Goal: Obtain resource: Download file/media

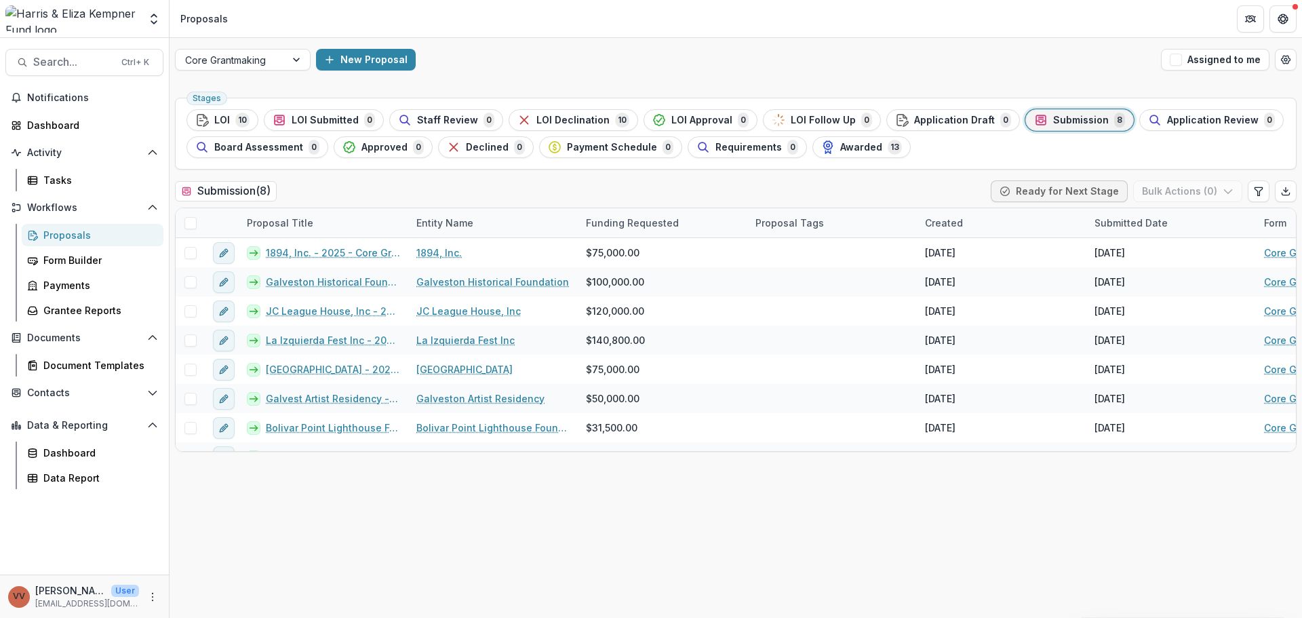
click at [1053, 123] on span "Submission" at bounding box center [1081, 121] width 56 height 12
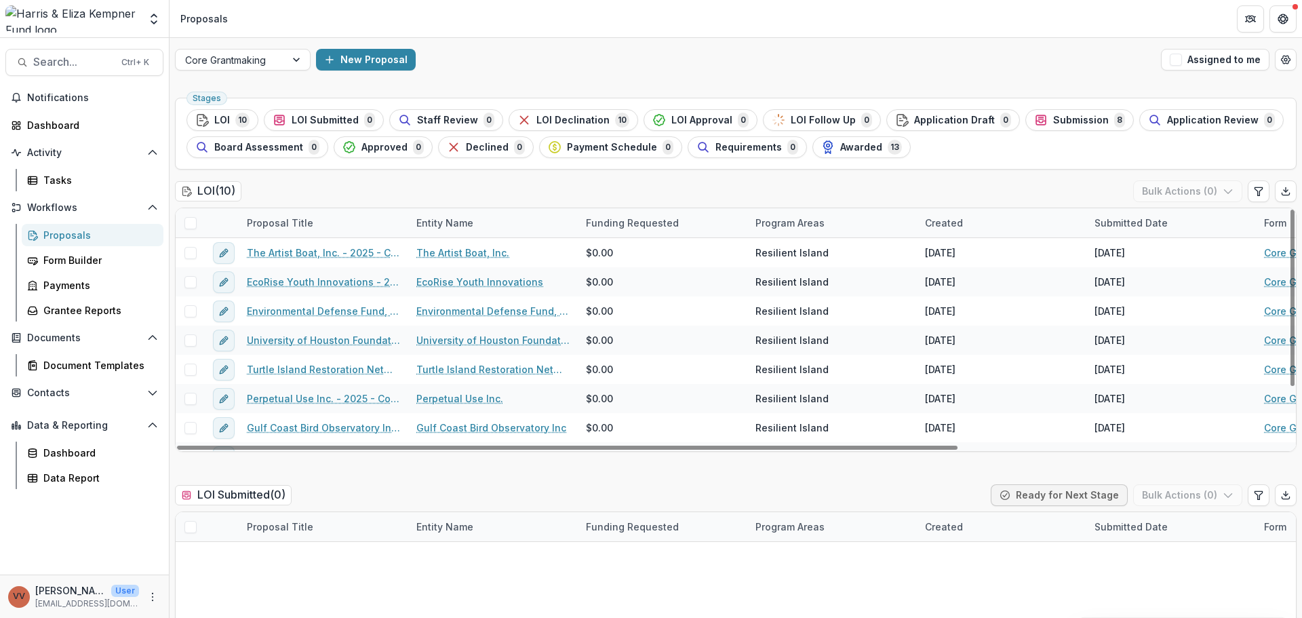
click at [636, 220] on div "Funding Requested" at bounding box center [632, 223] width 109 height 14
click at [1053, 124] on span "Submission" at bounding box center [1081, 121] width 56 height 12
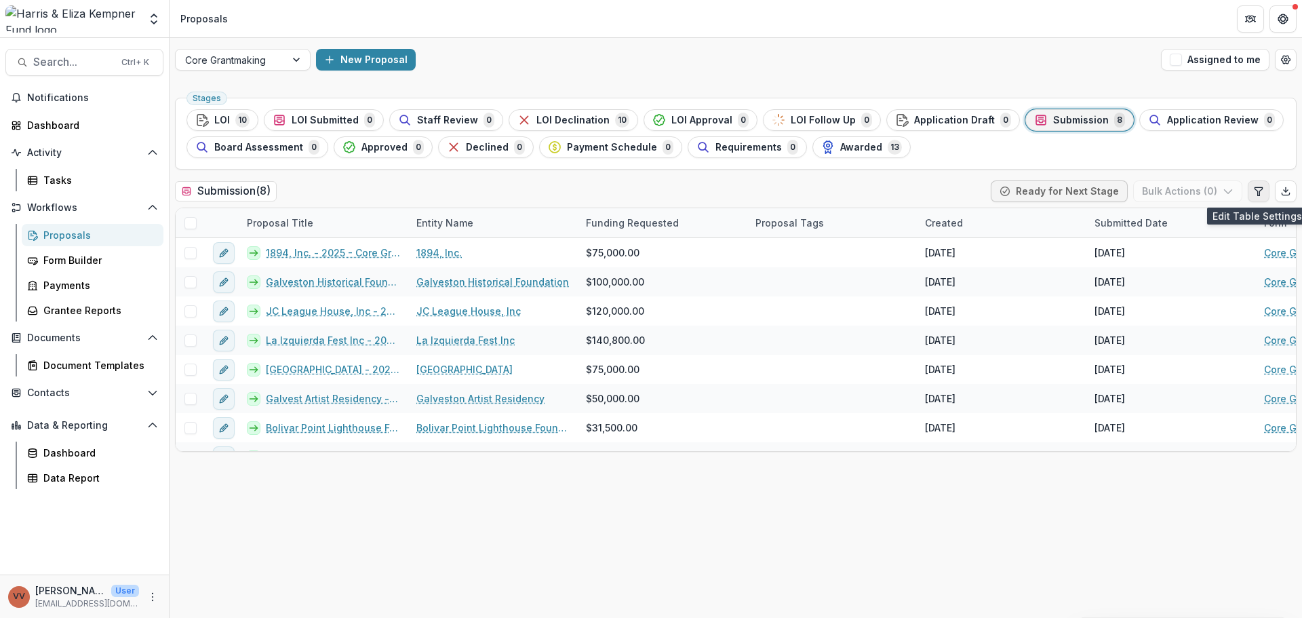
click at [1266, 198] on button "Edit table settings" at bounding box center [1259, 191] width 22 height 22
select select "******"
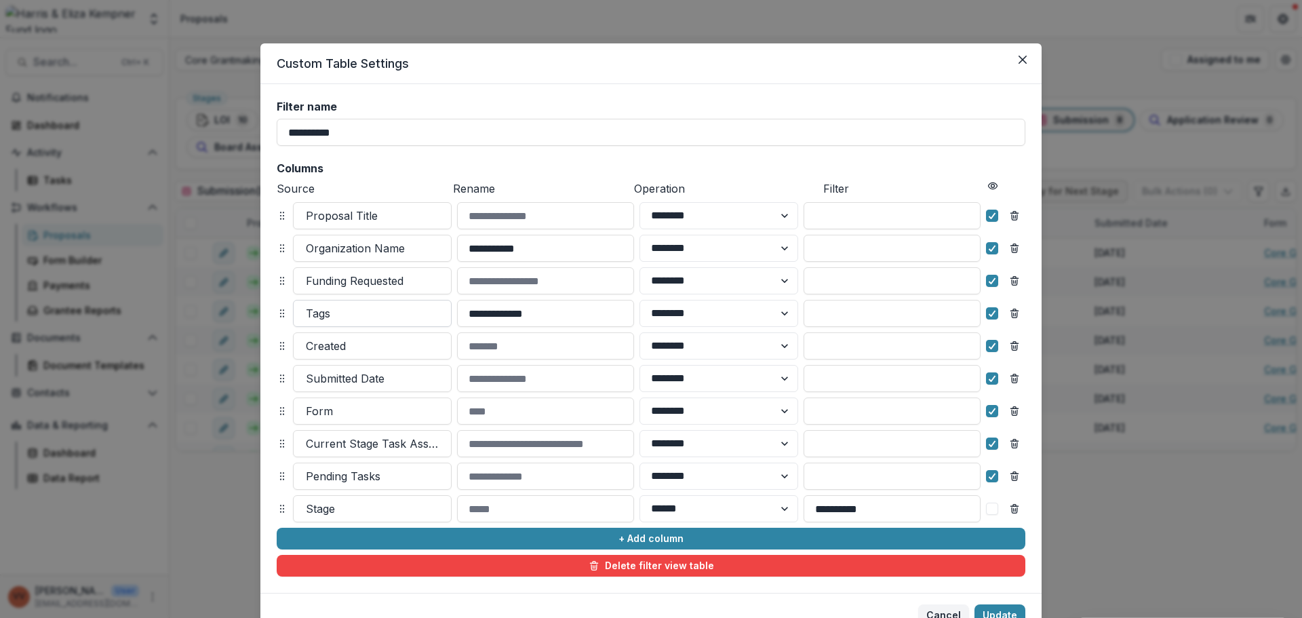
click at [366, 309] on div at bounding box center [372, 313] width 133 height 19
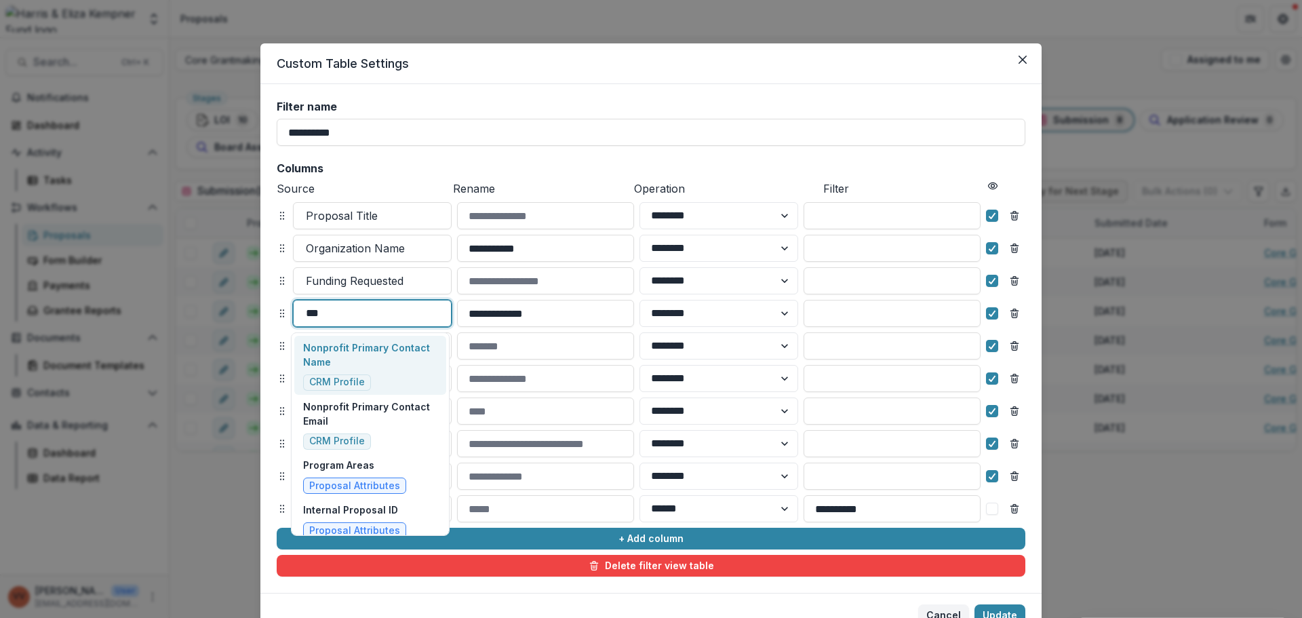
type input "****"
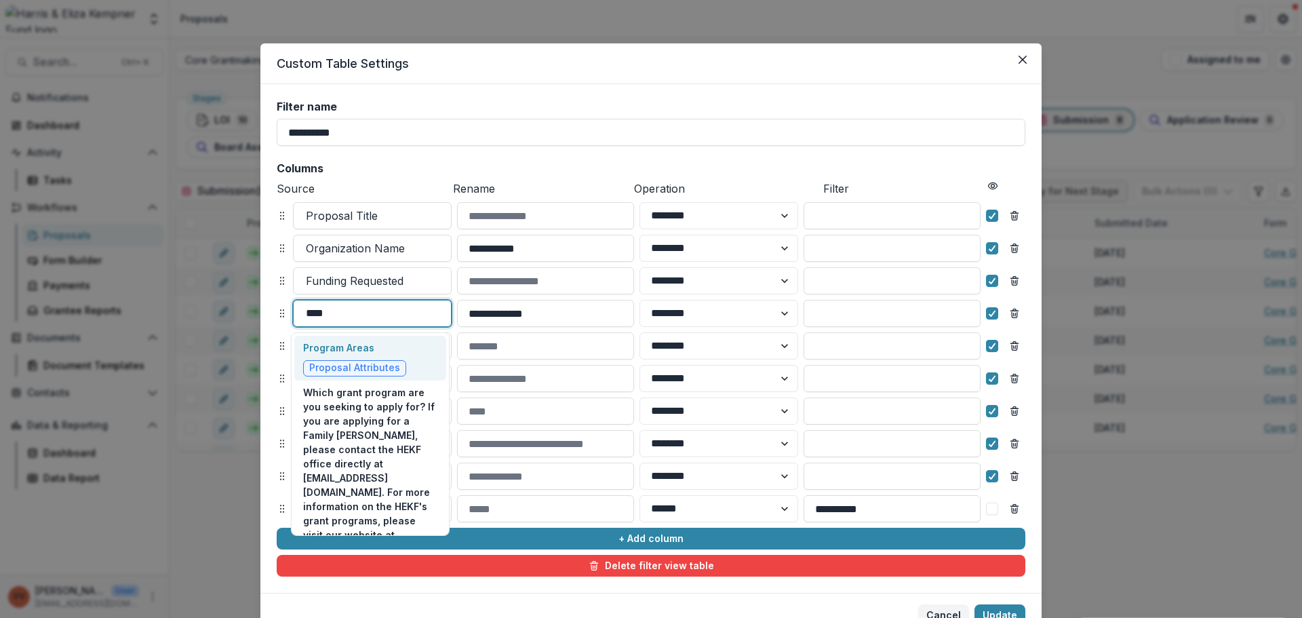
click at [345, 352] on p "Program Areas" at bounding box center [354, 347] width 103 height 14
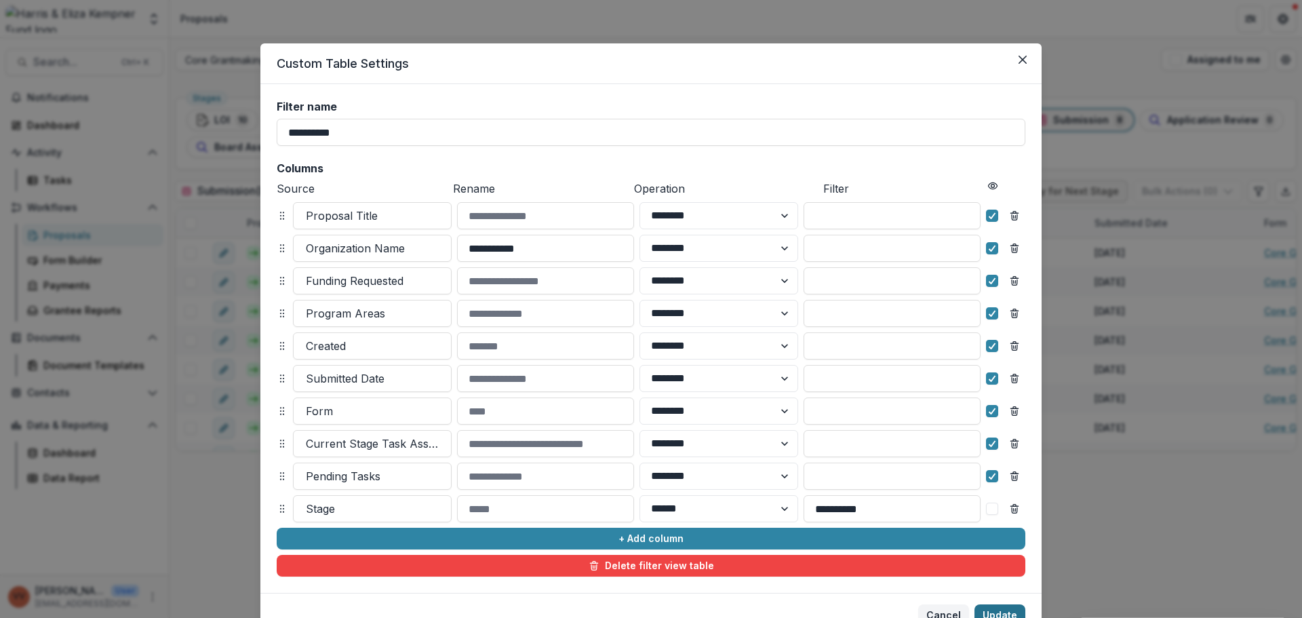
click at [1007, 608] on button "Update" at bounding box center [1000, 615] width 51 height 22
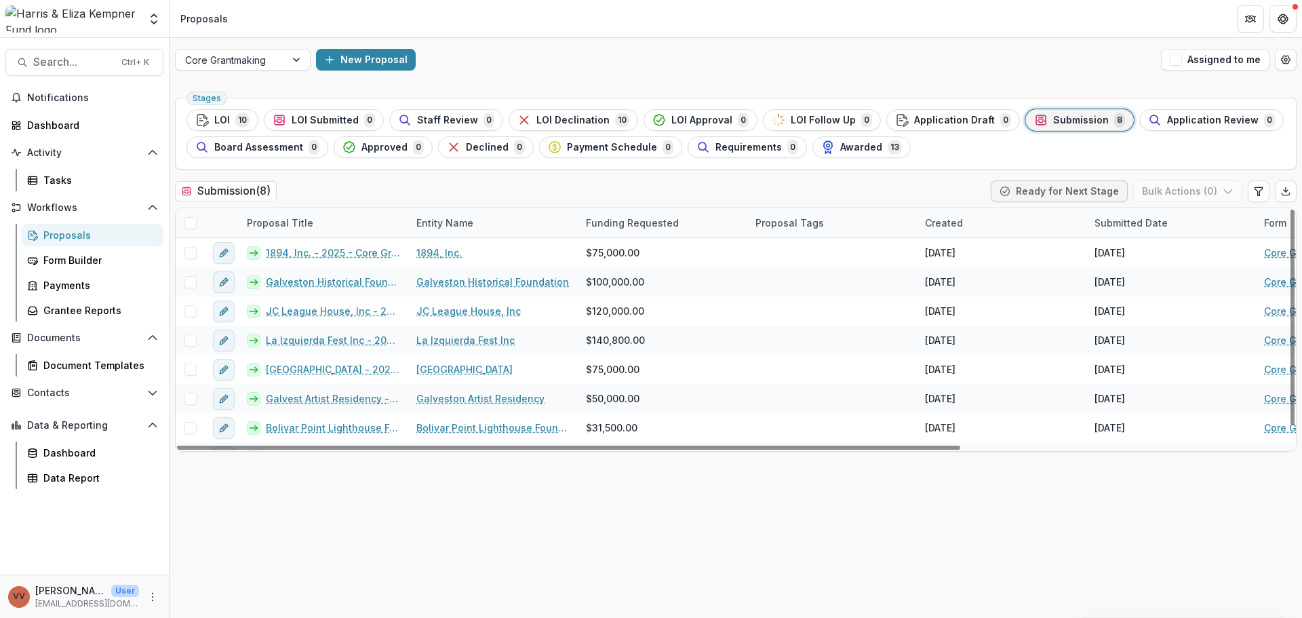
click at [1053, 125] on span "Submission" at bounding box center [1081, 121] width 56 height 12
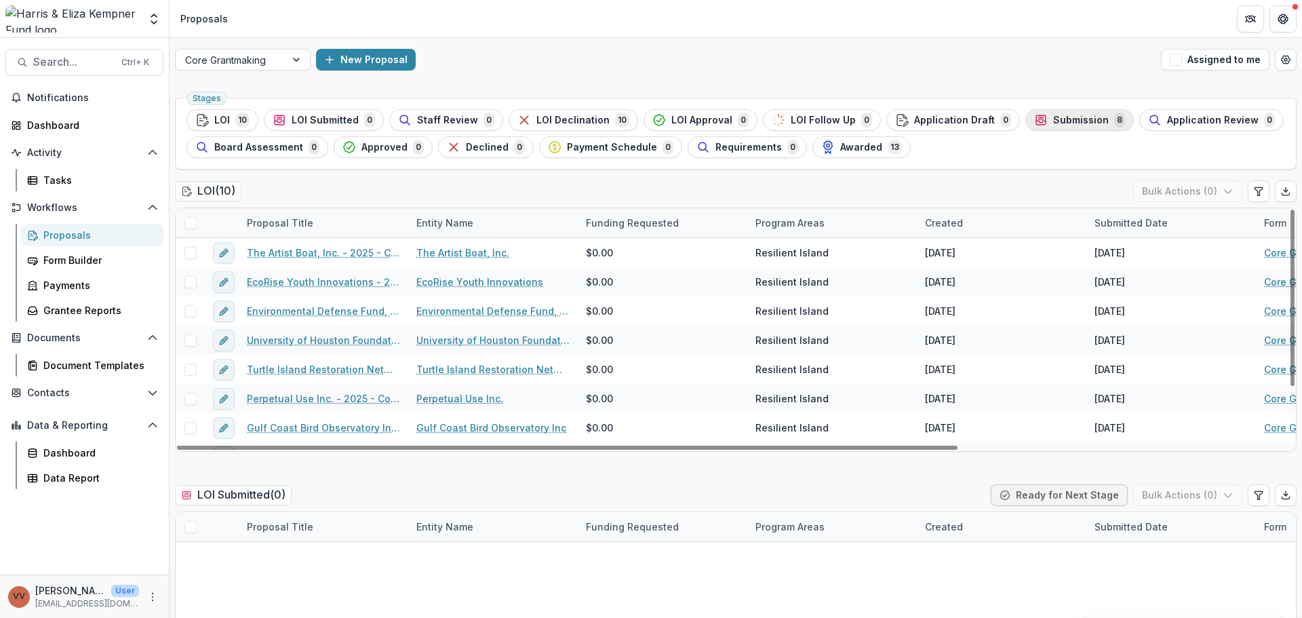
click at [1034, 123] on icon "button" at bounding box center [1041, 120] width 14 height 14
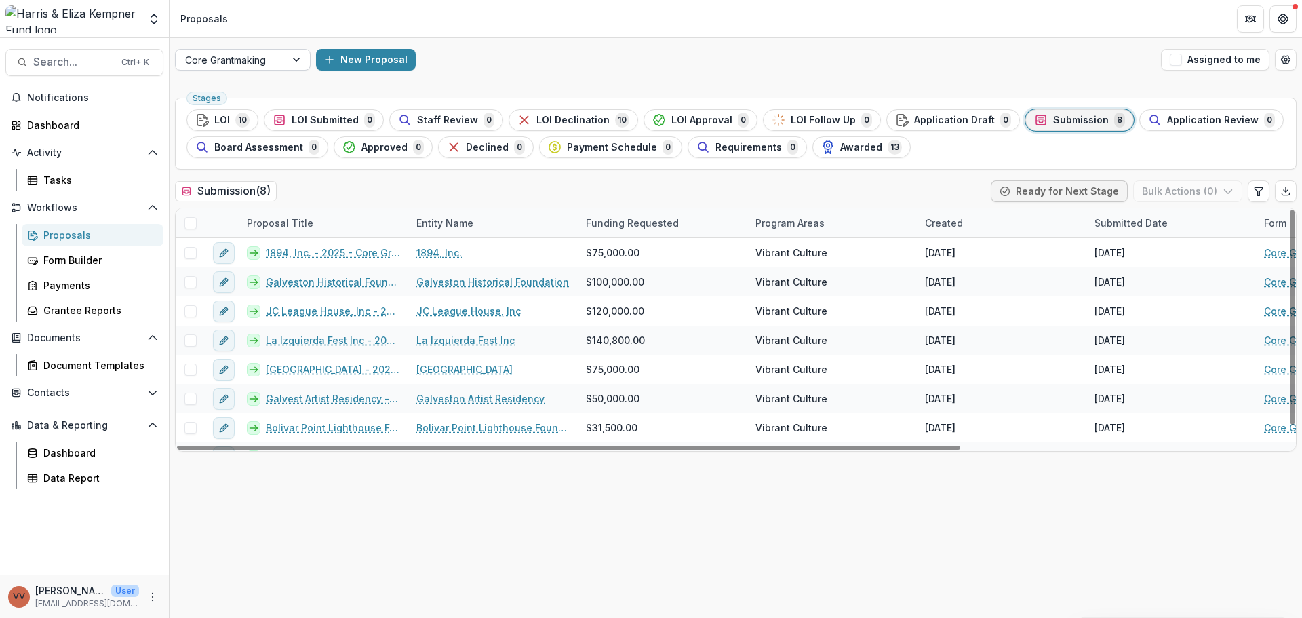
click at [229, 66] on div at bounding box center [230, 60] width 91 height 17
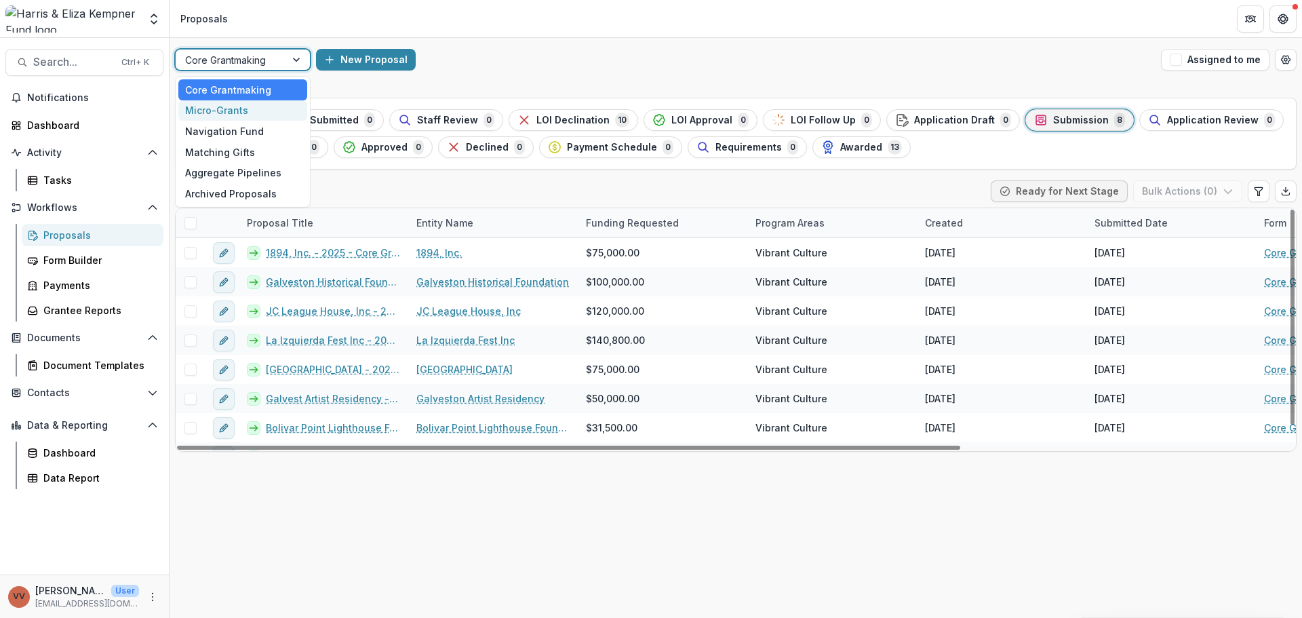
click at [227, 111] on div "Micro-Grants" at bounding box center [242, 110] width 129 height 21
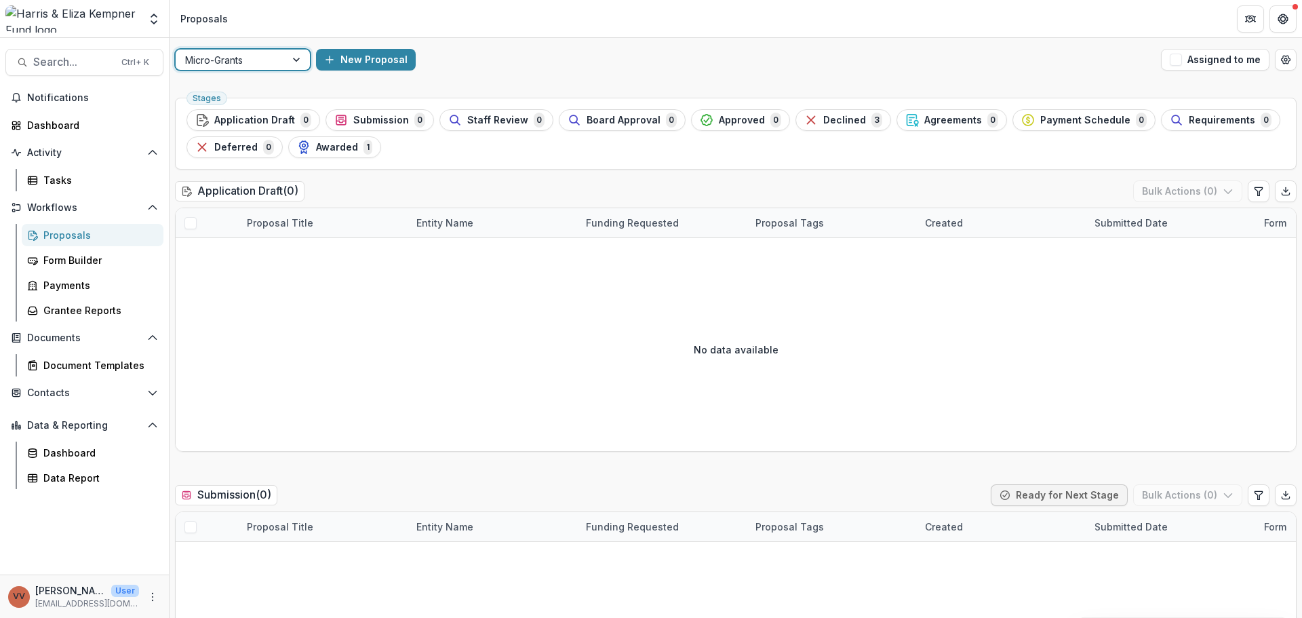
click at [242, 64] on div at bounding box center [230, 60] width 91 height 17
click at [237, 124] on div "Navigation Fund" at bounding box center [242, 131] width 129 height 21
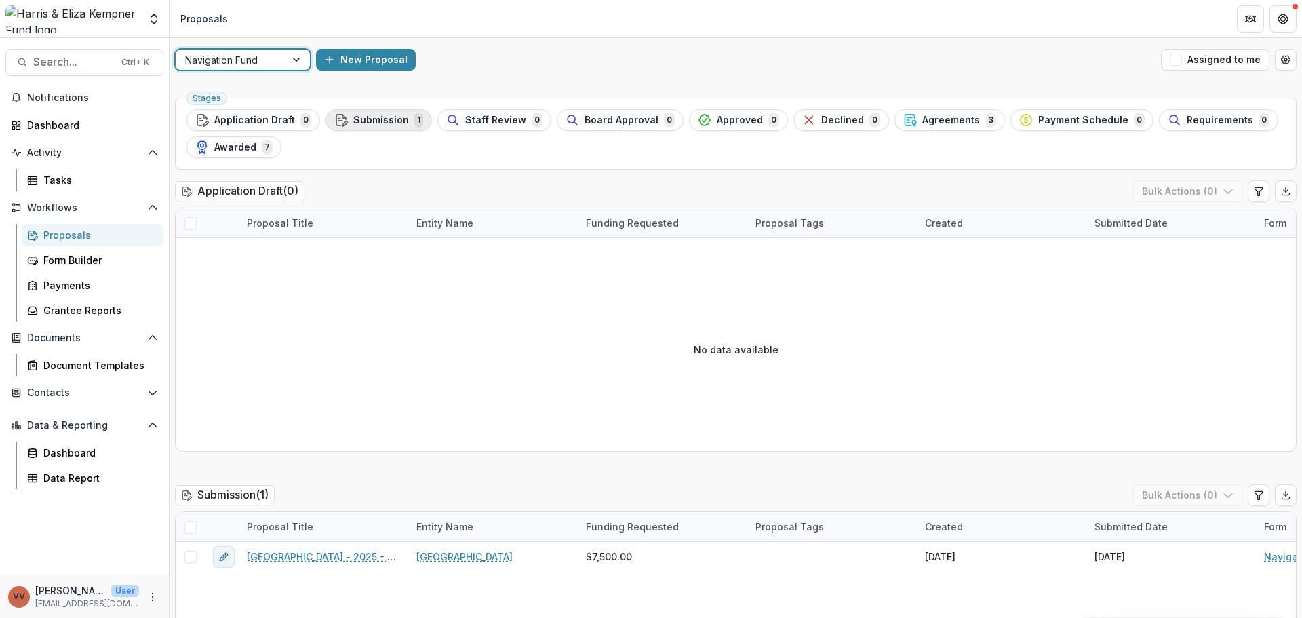
click at [355, 125] on span "Submission" at bounding box center [381, 121] width 56 height 12
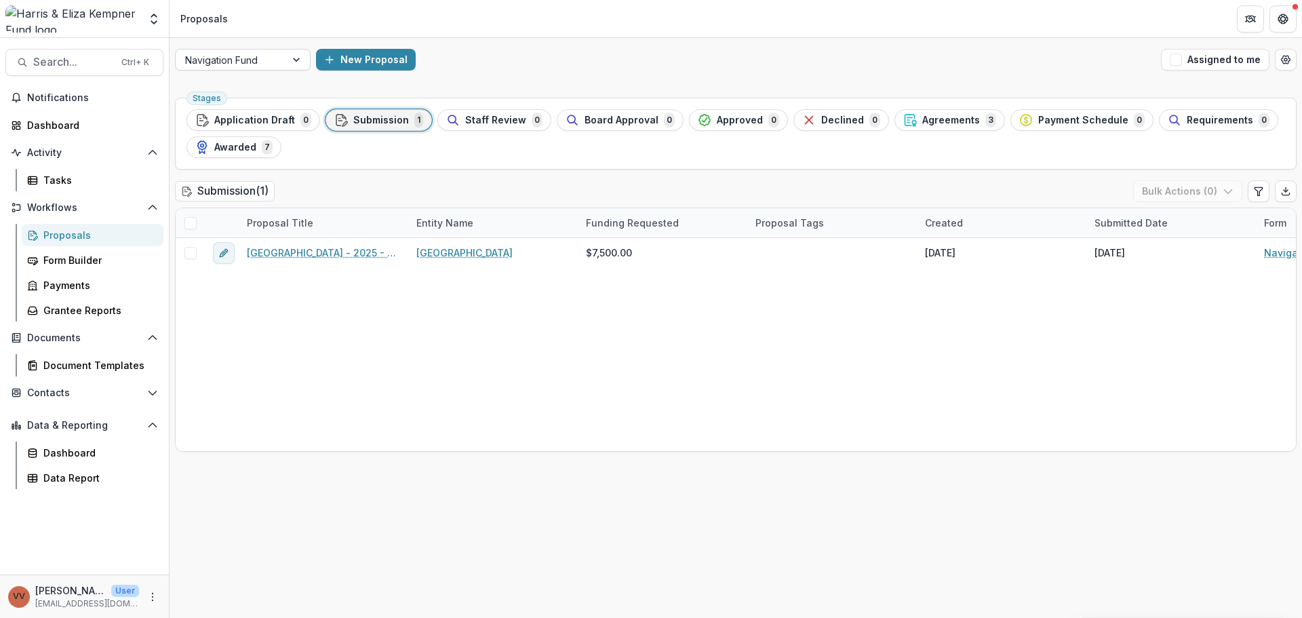
click at [225, 61] on div at bounding box center [230, 60] width 91 height 17
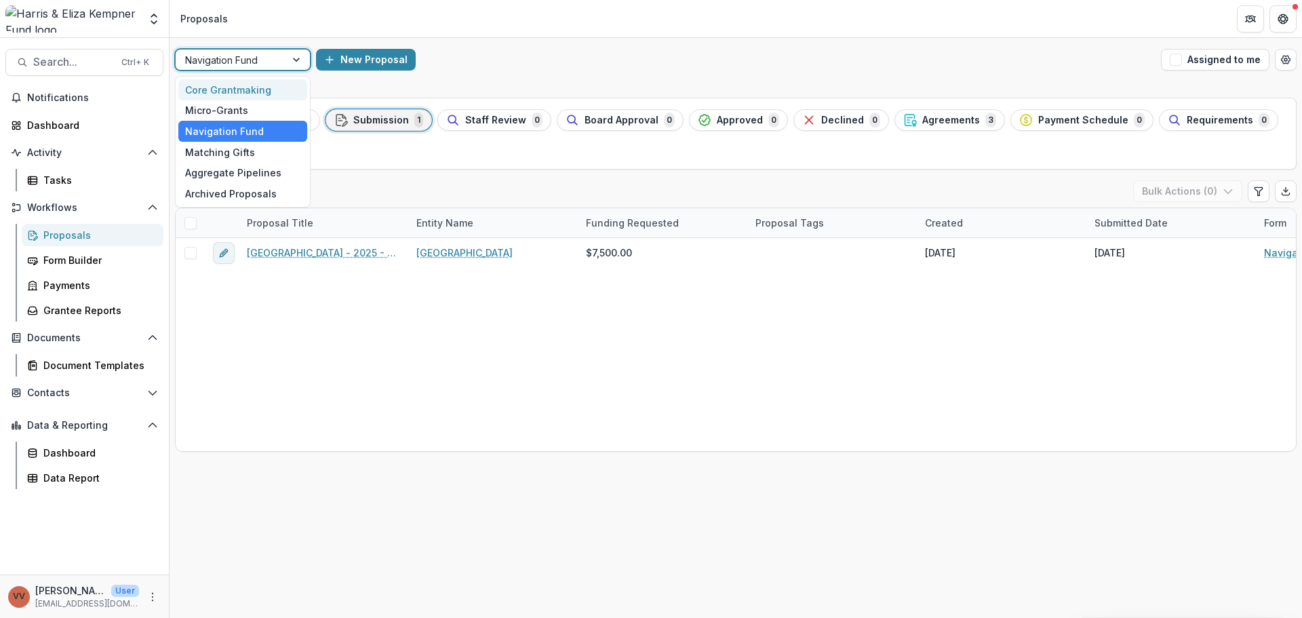
click at [246, 87] on div "Core Grantmaking" at bounding box center [242, 89] width 129 height 21
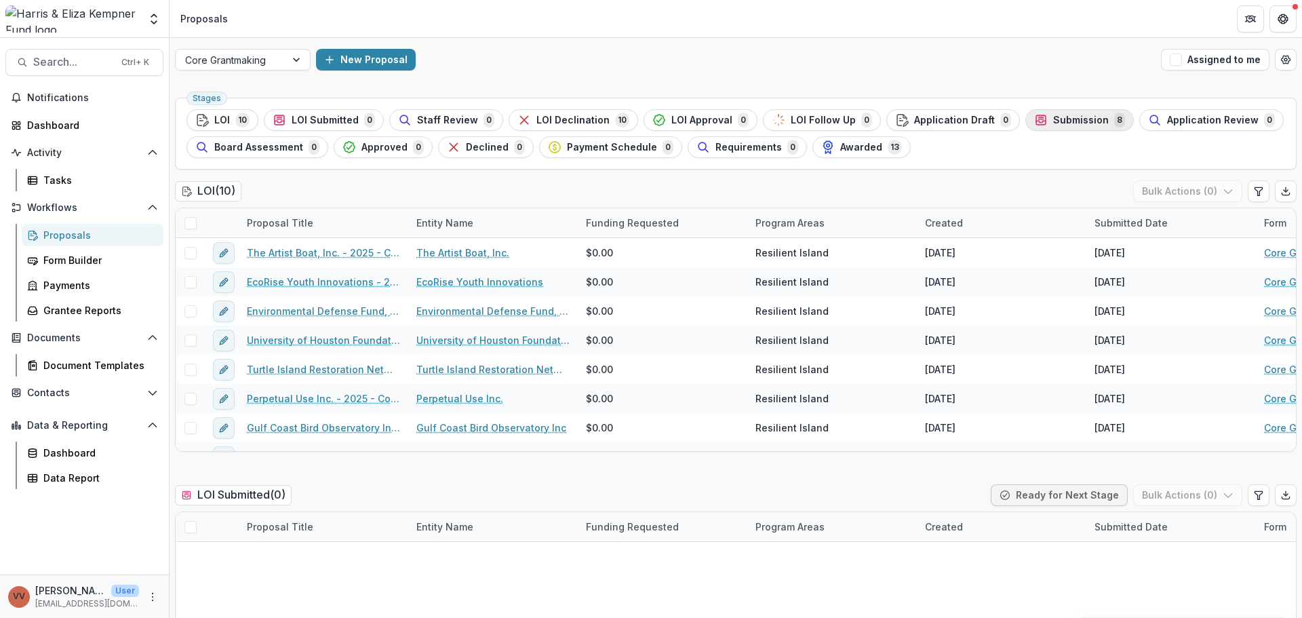
click at [1053, 120] on span "Submission" at bounding box center [1081, 121] width 56 height 12
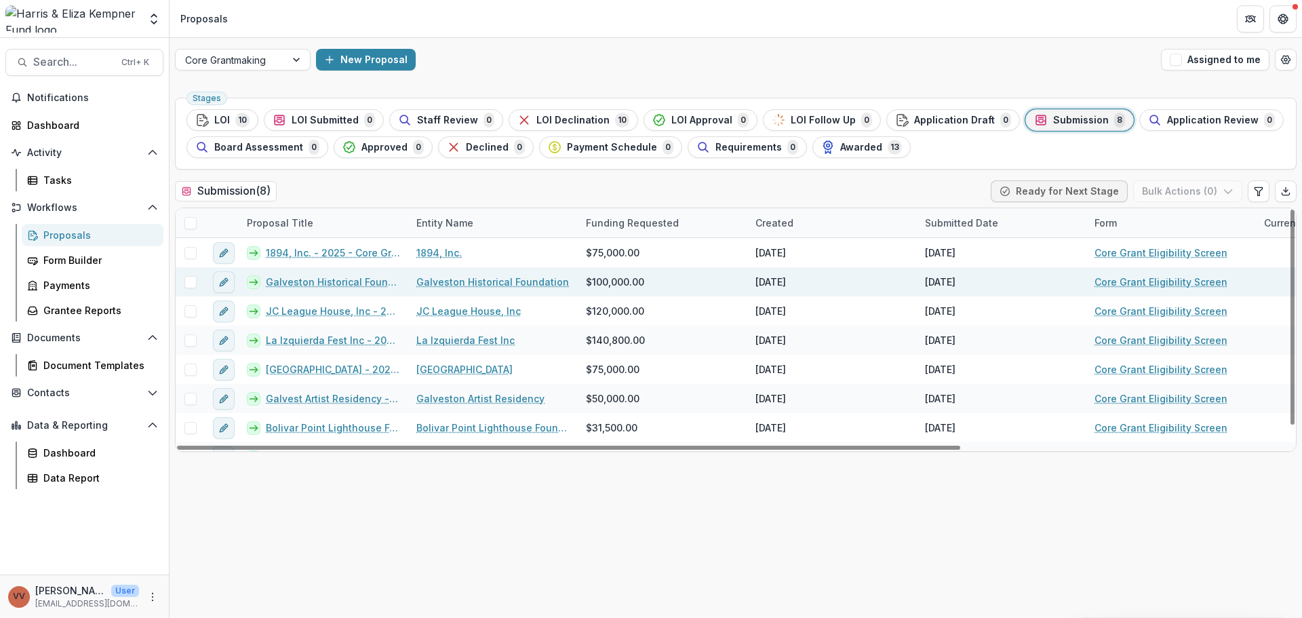
click at [345, 283] on link "Galveston Historical Foundation - 2025 - Core Grant Request" at bounding box center [333, 282] width 134 height 14
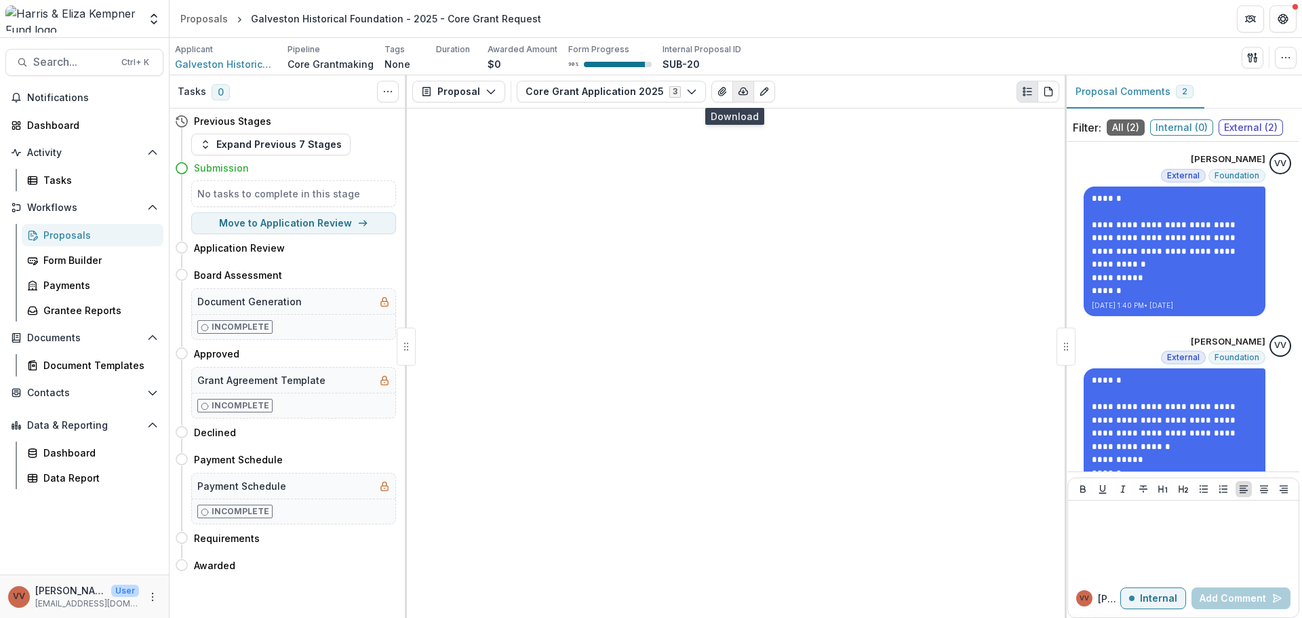
click at [738, 97] on icon "button" at bounding box center [743, 91] width 11 height 11
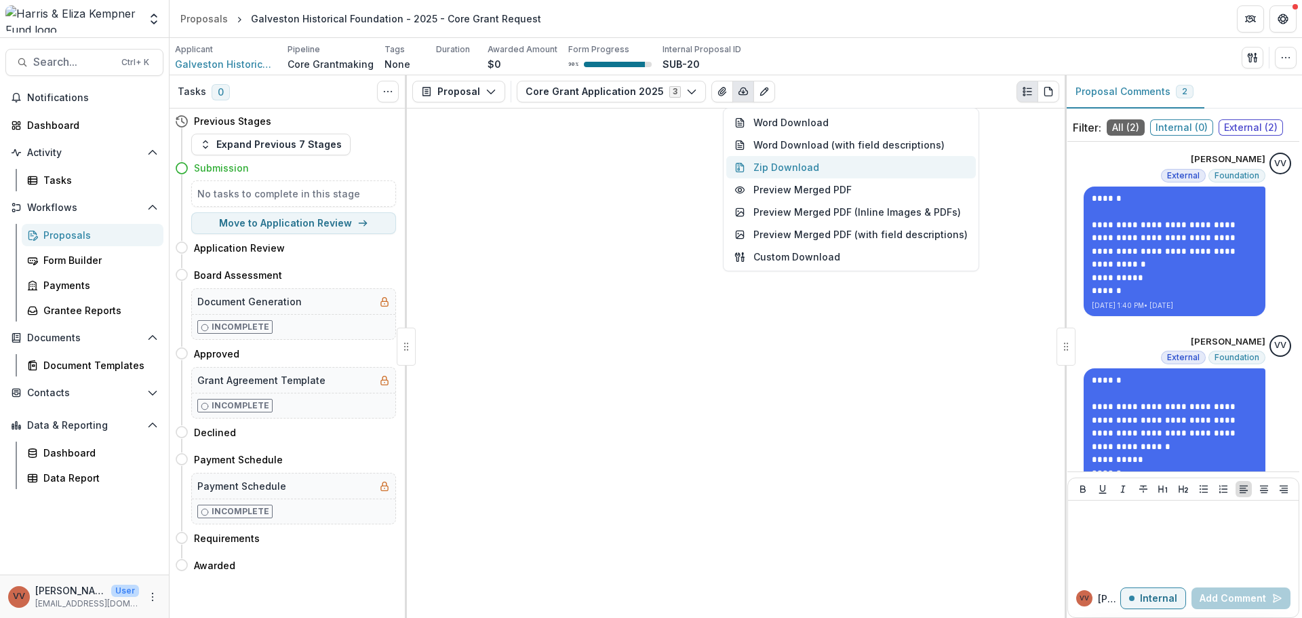
click at [872, 163] on button "Zip Download" at bounding box center [851, 167] width 250 height 22
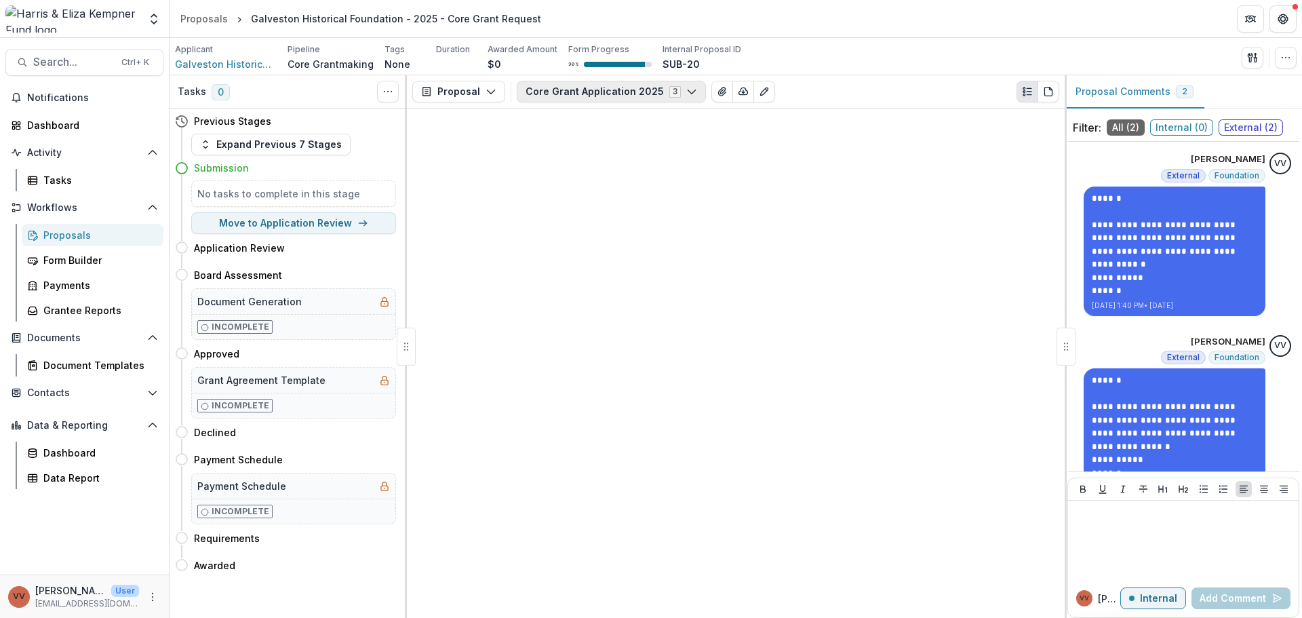
click at [571, 90] on button "Core Grant Application 2025 3" at bounding box center [611, 92] width 189 height 22
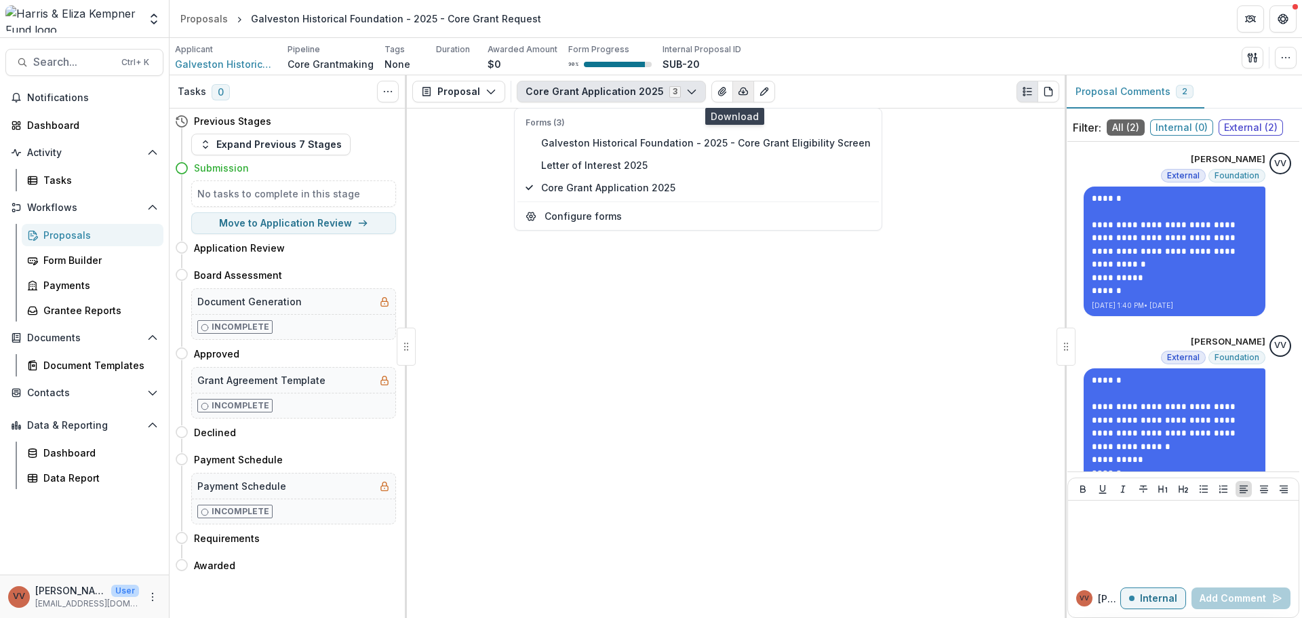
click at [738, 89] on icon "button" at bounding box center [743, 91] width 11 height 11
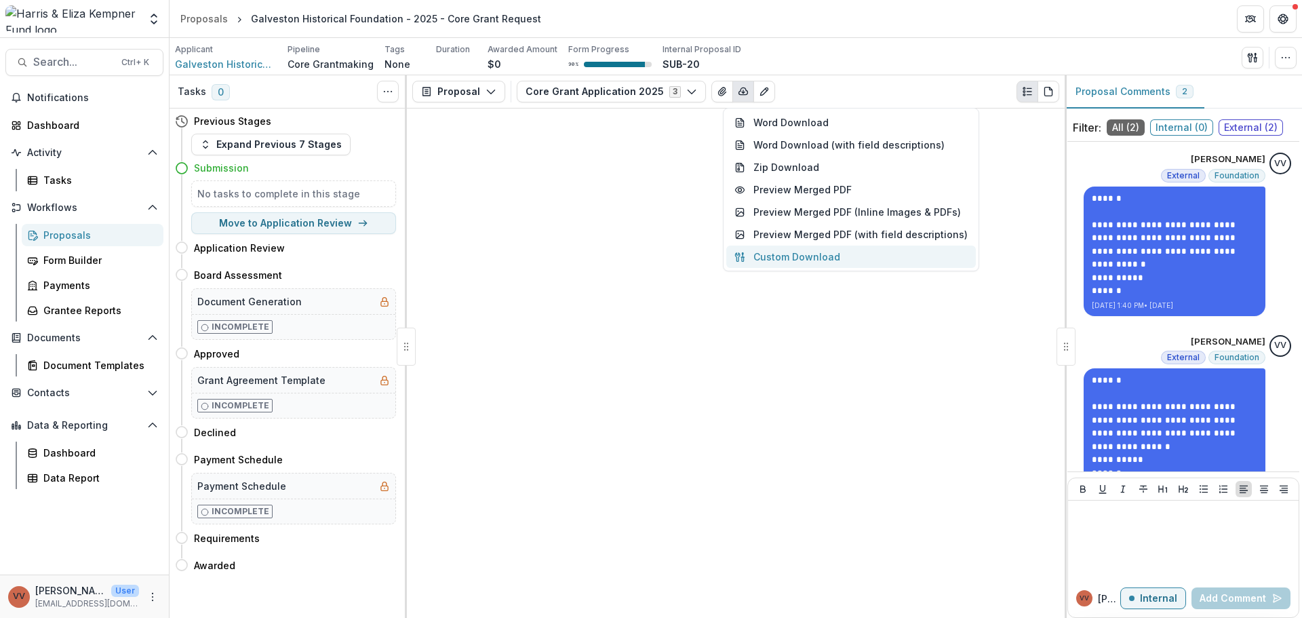
click at [857, 259] on button "Custom Download" at bounding box center [851, 257] width 250 height 22
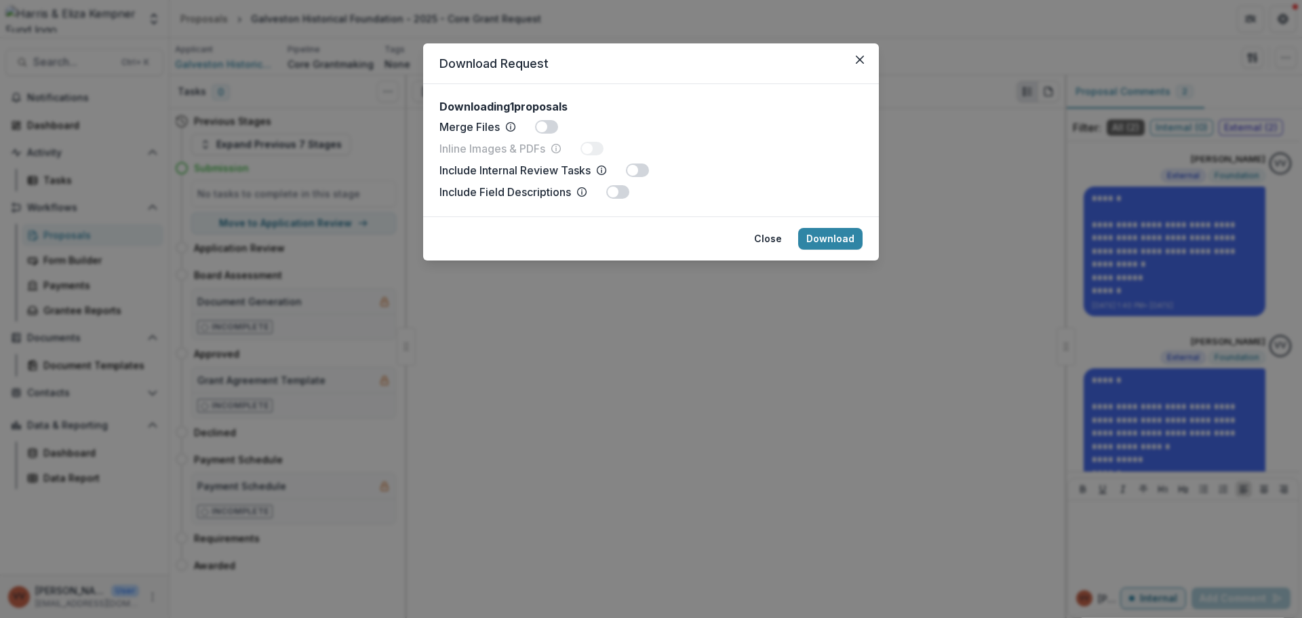
click at [544, 126] on span at bounding box center [541, 126] width 11 height 11
click at [772, 237] on button "Close" at bounding box center [768, 239] width 44 height 22
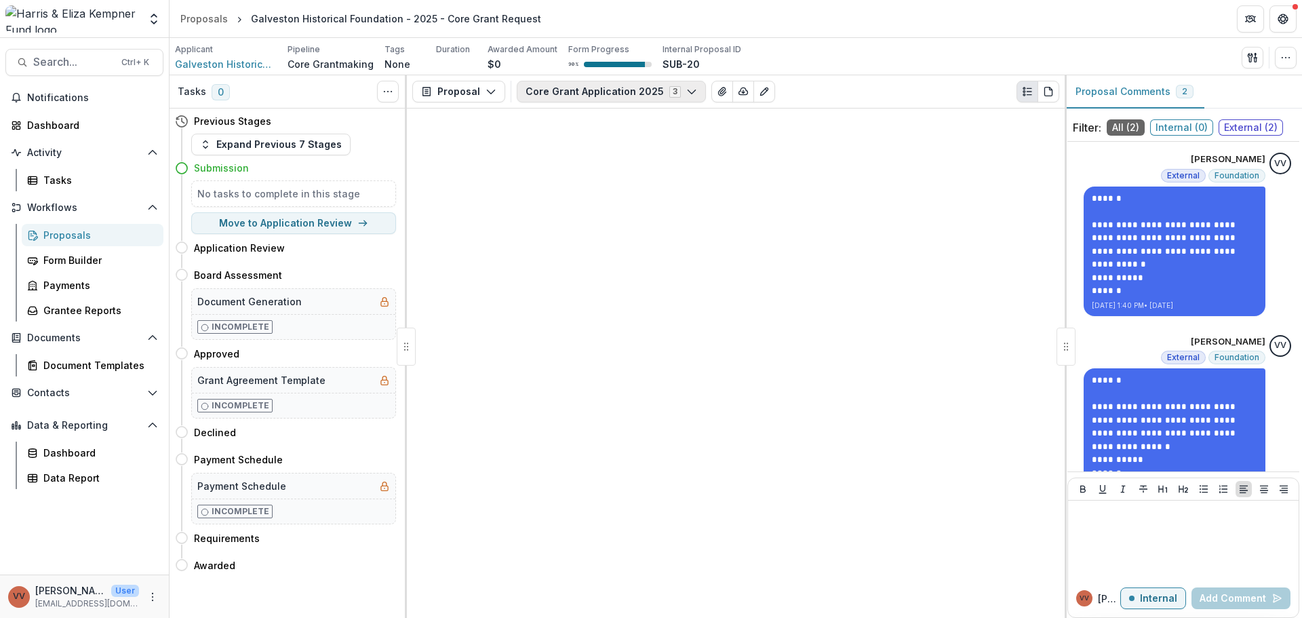
click at [672, 97] on button "Core Grant Application 2025 3" at bounding box center [611, 92] width 189 height 22
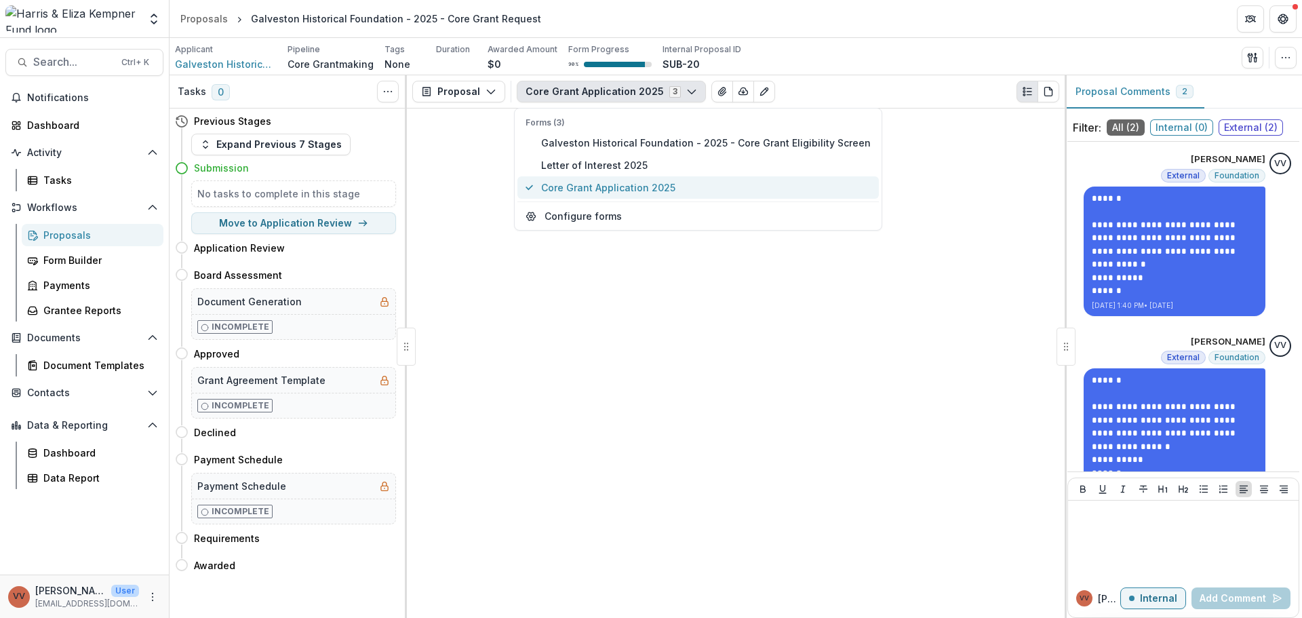
click at [661, 195] on button "Core Grant Application 2025" at bounding box center [697, 187] width 361 height 22
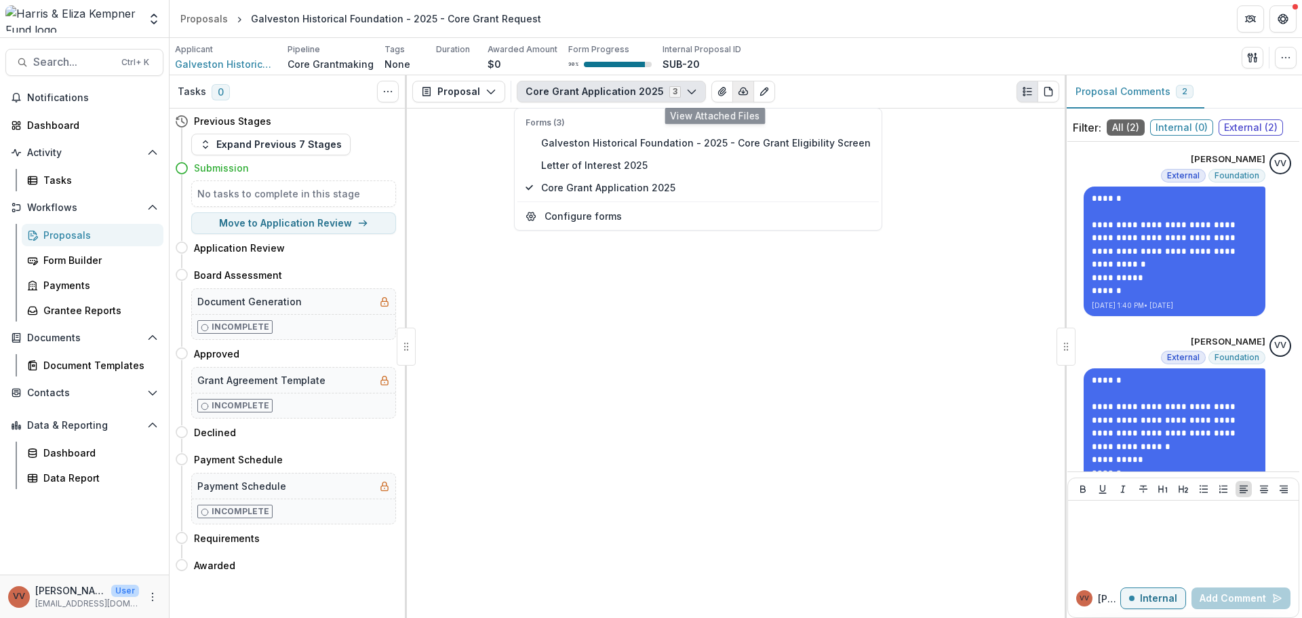
click at [732, 89] on button "button" at bounding box center [743, 92] width 22 height 22
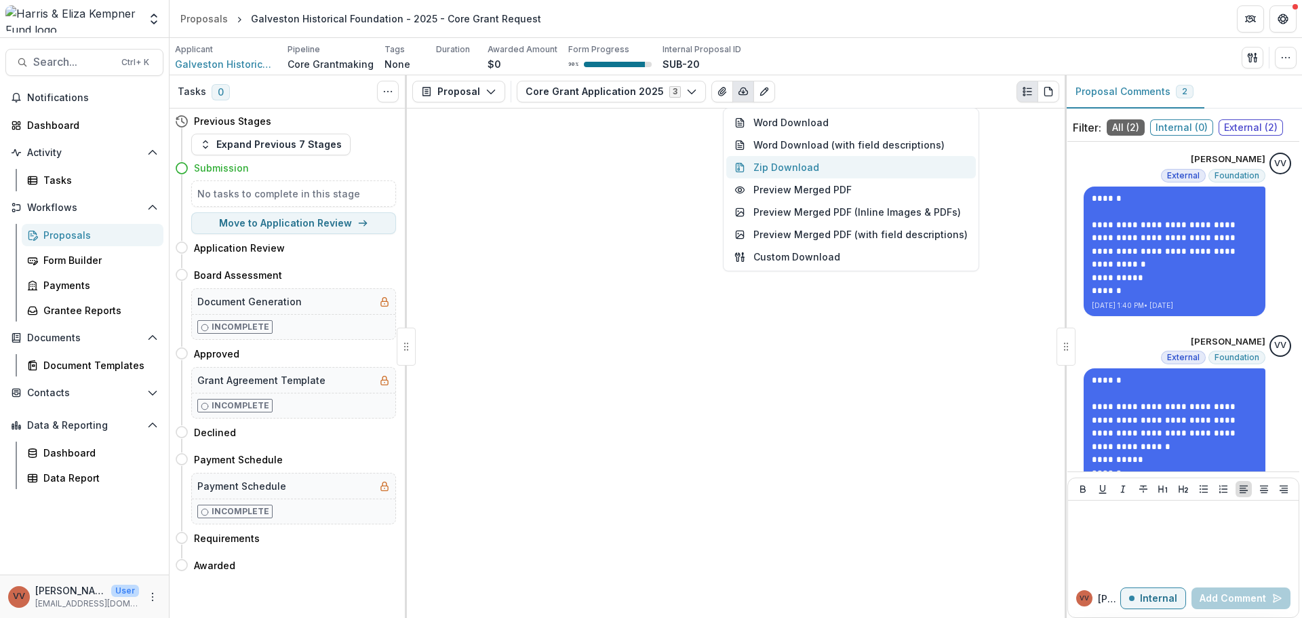
click at [838, 163] on button "Zip Download" at bounding box center [851, 167] width 250 height 22
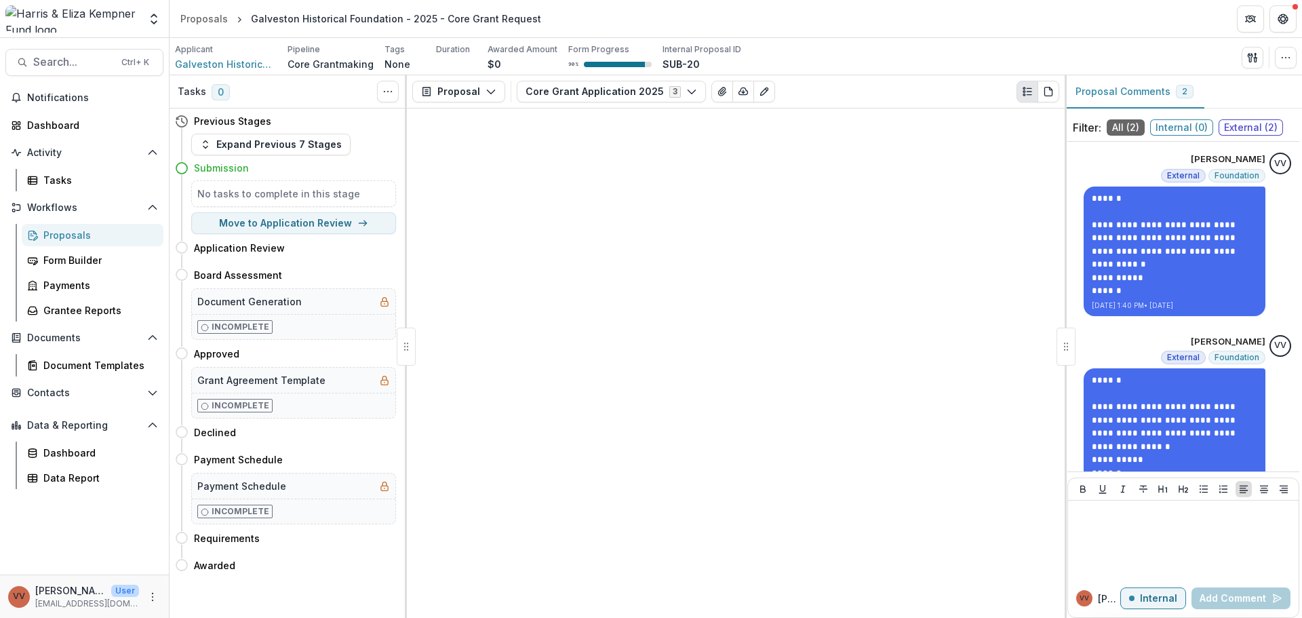
click at [94, 246] on link "Proposals" at bounding box center [93, 235] width 142 height 22
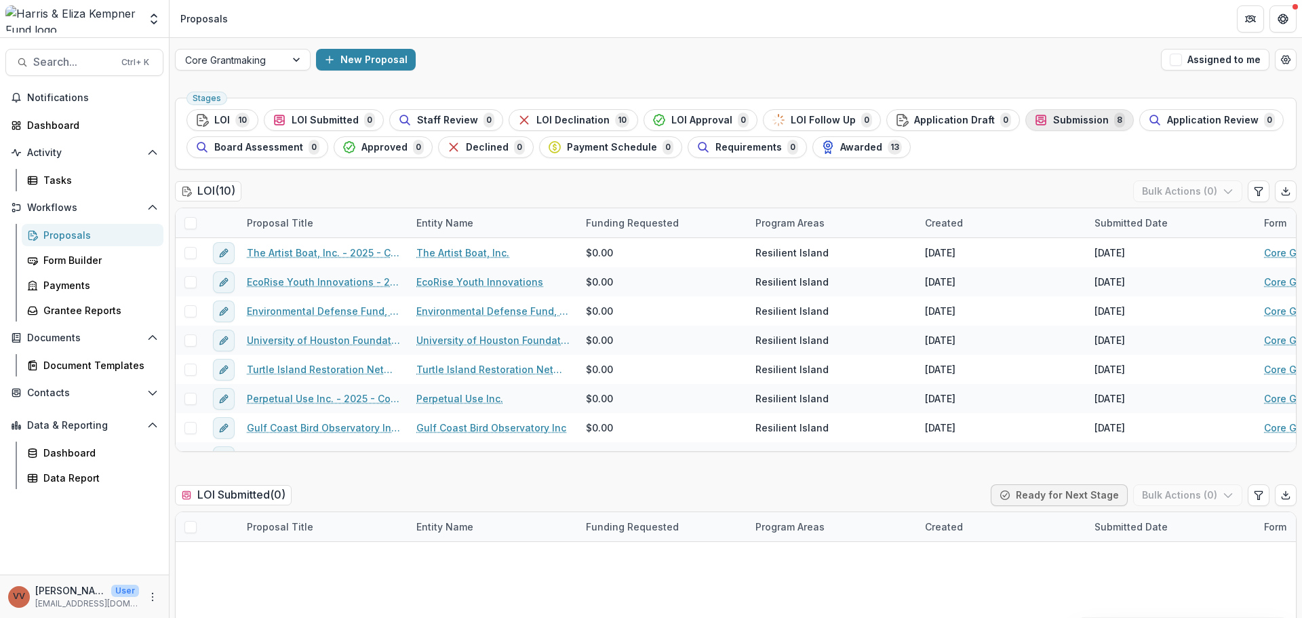
click at [1080, 117] on span "Submission" at bounding box center [1081, 121] width 56 height 12
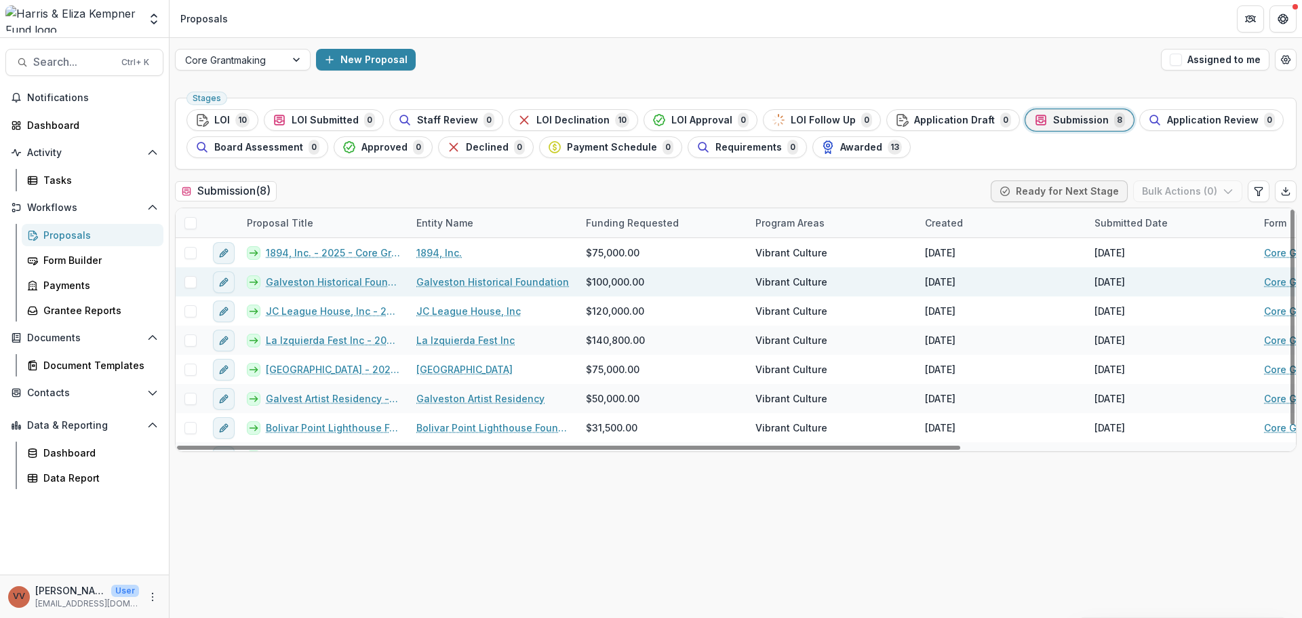
click at [193, 284] on span at bounding box center [190, 282] width 12 height 12
click at [1226, 191] on polyline "button" at bounding box center [1227, 192] width 7 height 4
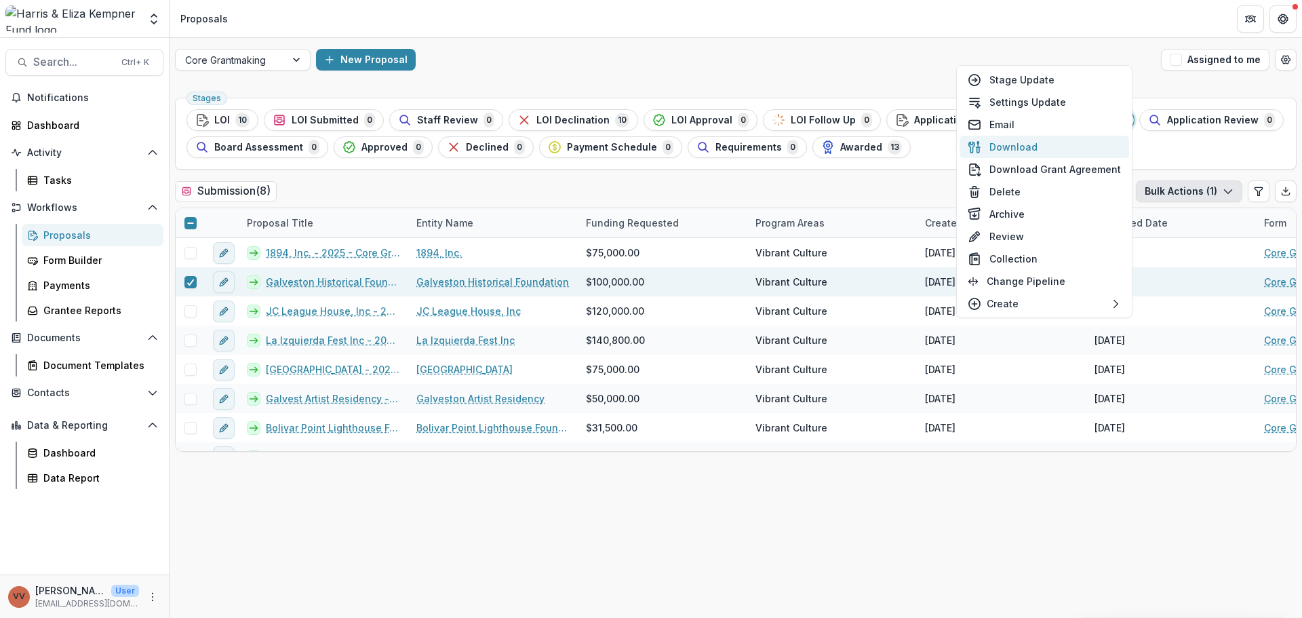
click at [1089, 152] on button "Download" at bounding box center [1045, 147] width 170 height 22
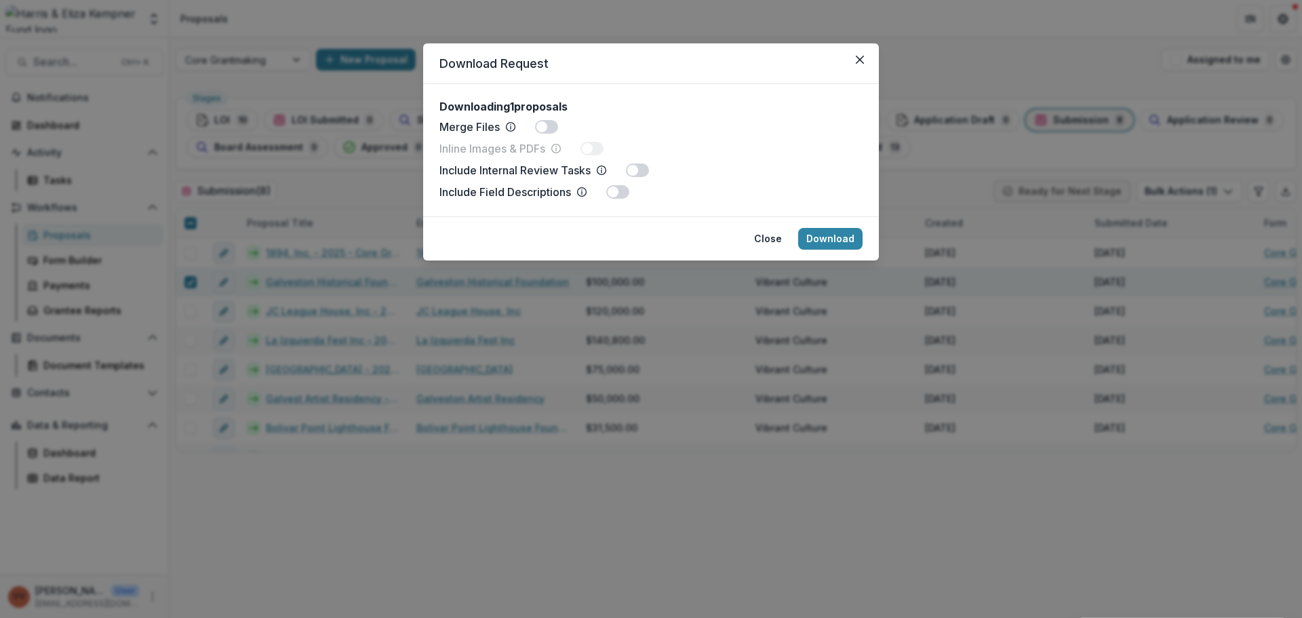
click at [538, 130] on span at bounding box center [541, 126] width 11 height 11
click at [543, 125] on span at bounding box center [546, 127] width 23 height 14
click at [836, 231] on button "Download" at bounding box center [830, 239] width 64 height 22
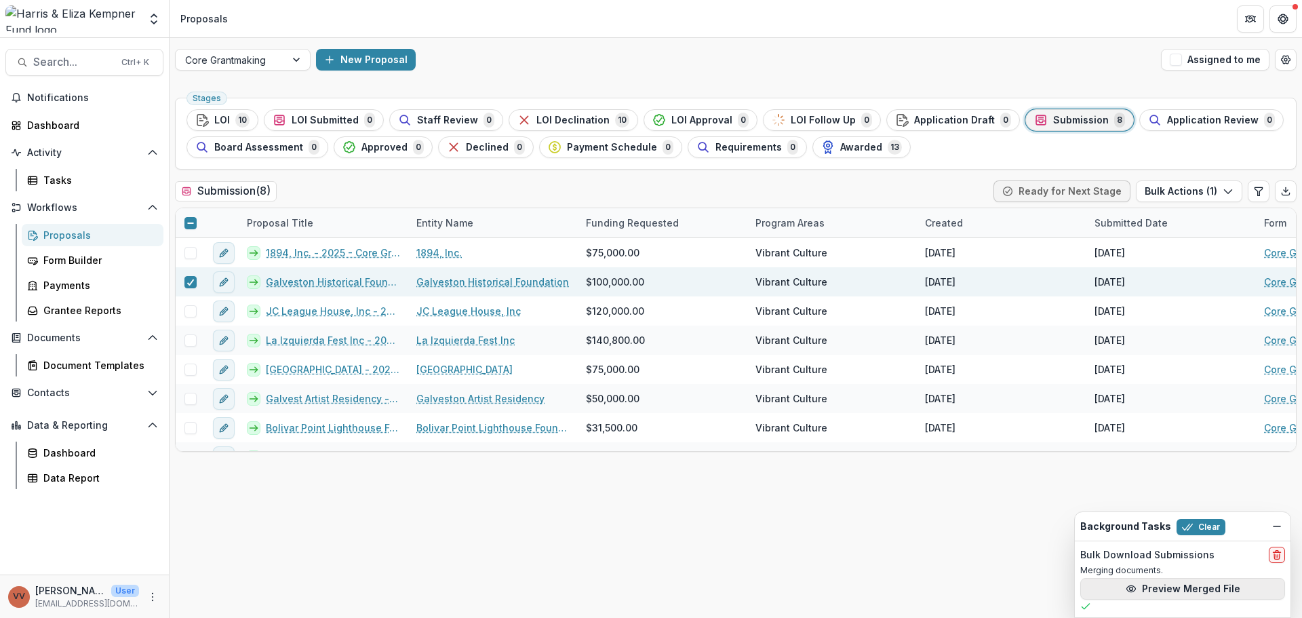
click at [1170, 582] on button "Preview Merged File" at bounding box center [1182, 589] width 205 height 22
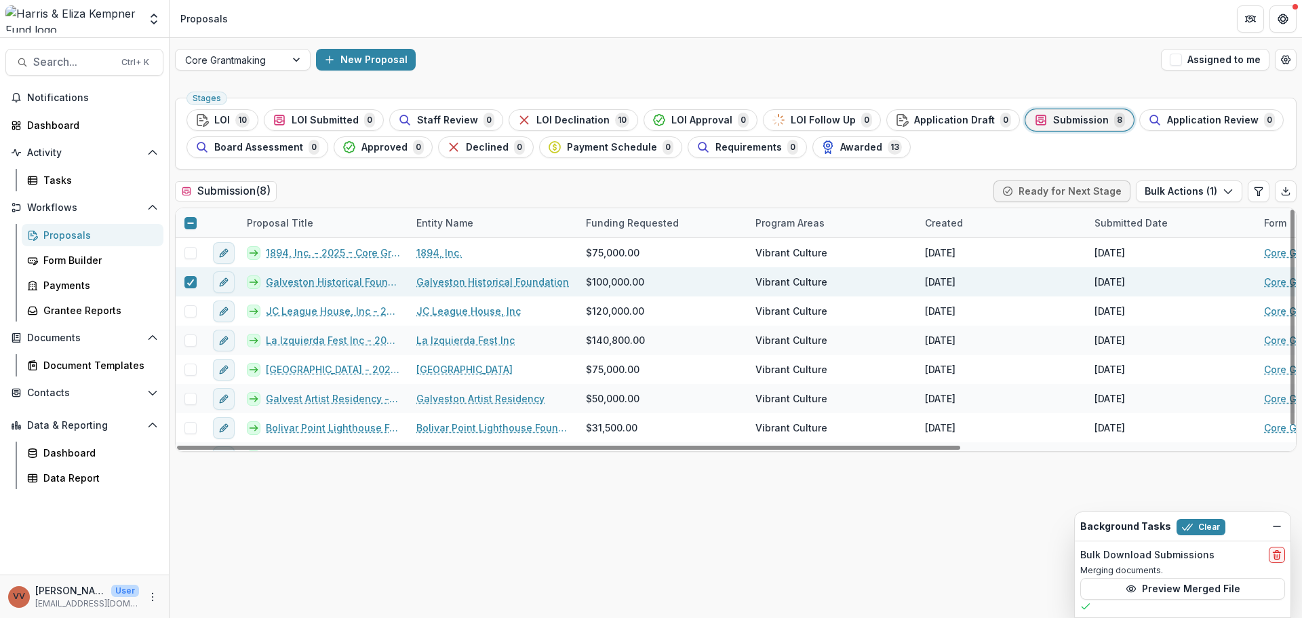
click at [311, 281] on link "Galveston Historical Foundation - 2025 - Core Grant Request" at bounding box center [333, 282] width 134 height 14
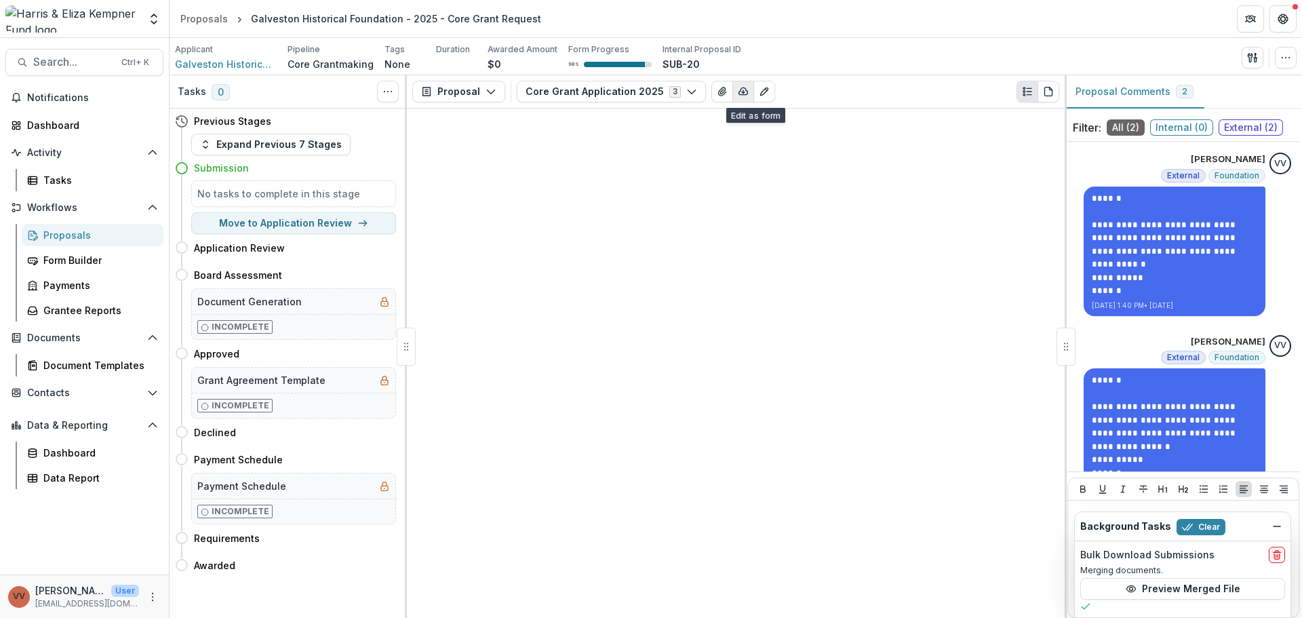
click at [738, 93] on icon "button" at bounding box center [743, 91] width 11 height 11
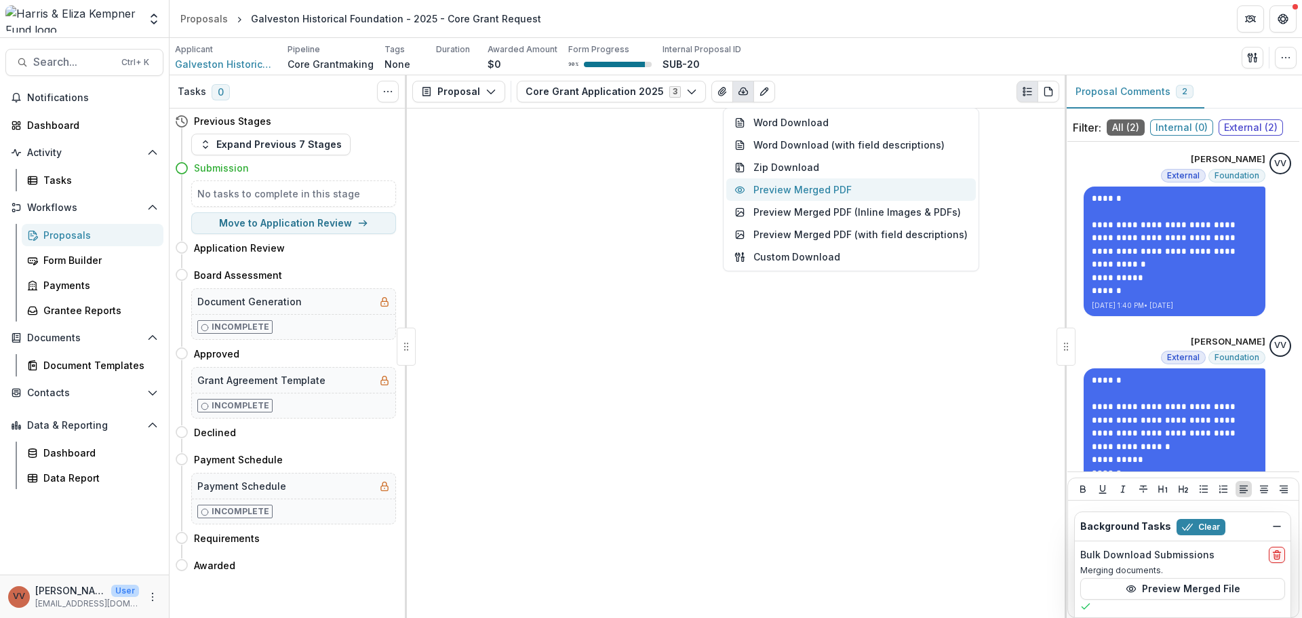
click at [834, 187] on button "Preview Merged PDF" at bounding box center [851, 189] width 250 height 22
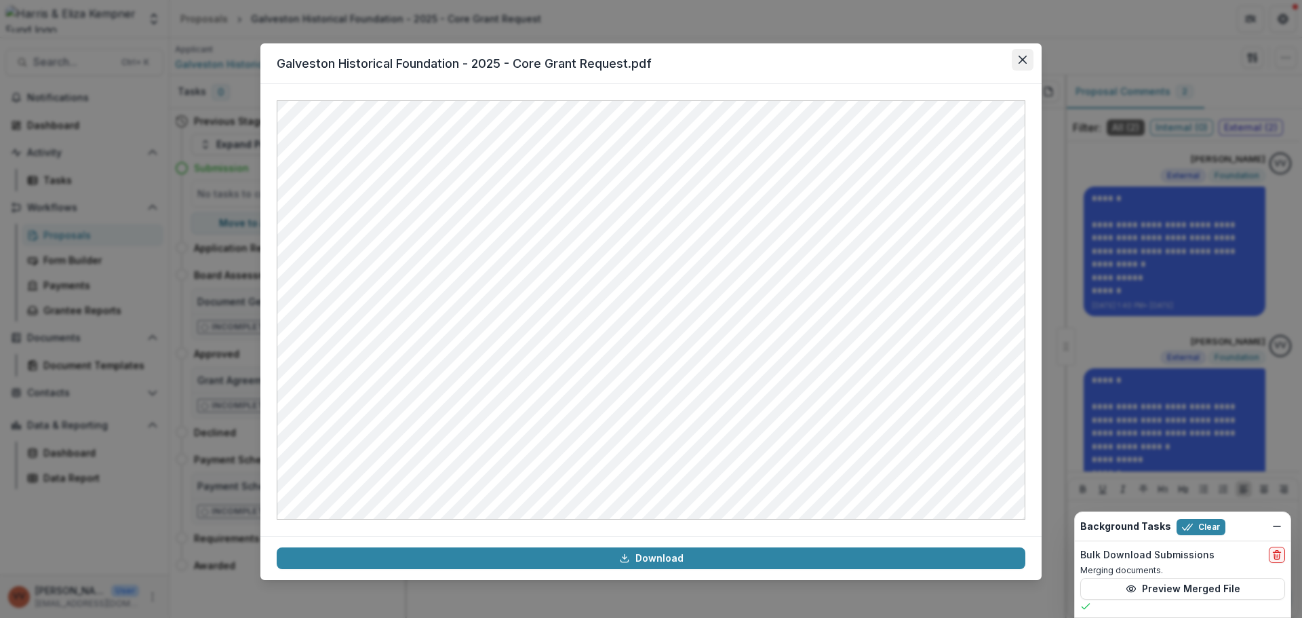
click at [1019, 60] on icon "Close" at bounding box center [1023, 60] width 8 height 8
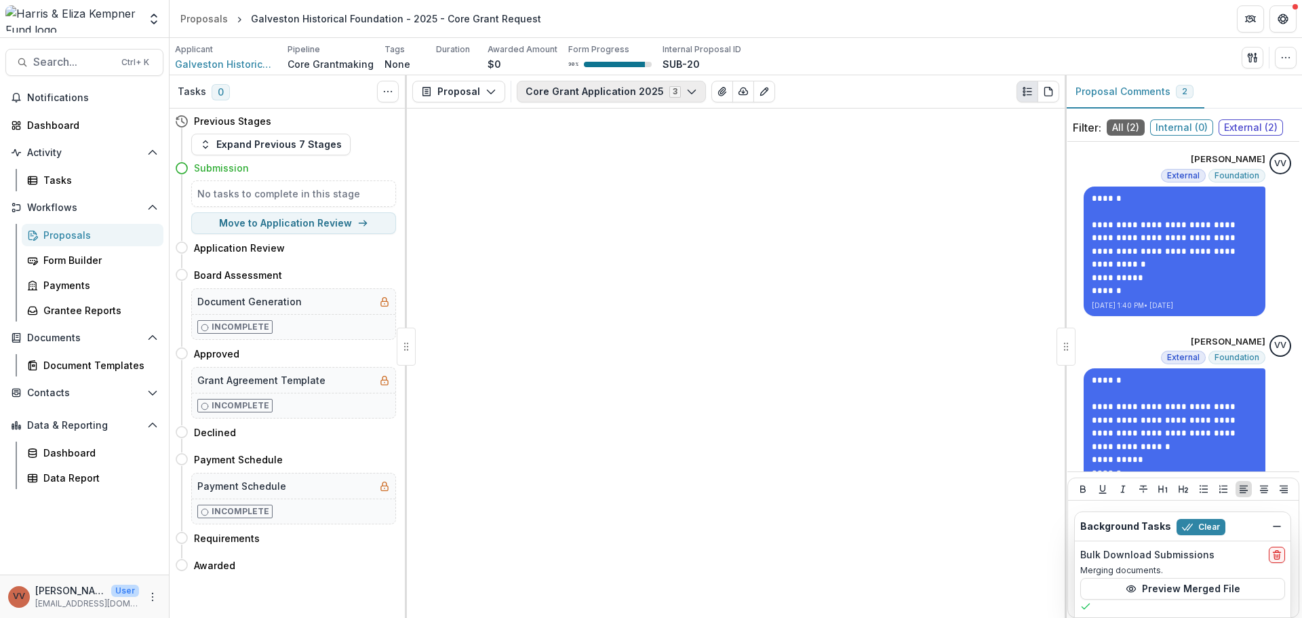
click at [652, 88] on button "Core Grant Application 2025 3" at bounding box center [611, 92] width 189 height 22
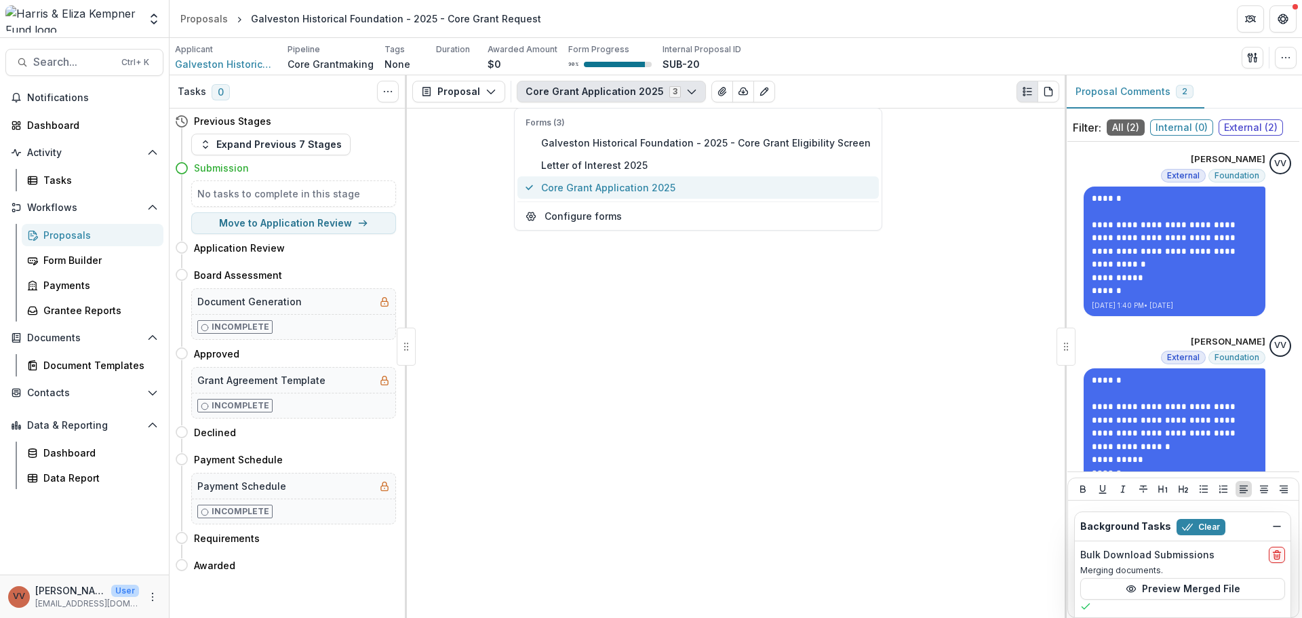
click at [640, 186] on span "Core Grant Application 2025" at bounding box center [706, 187] width 330 height 14
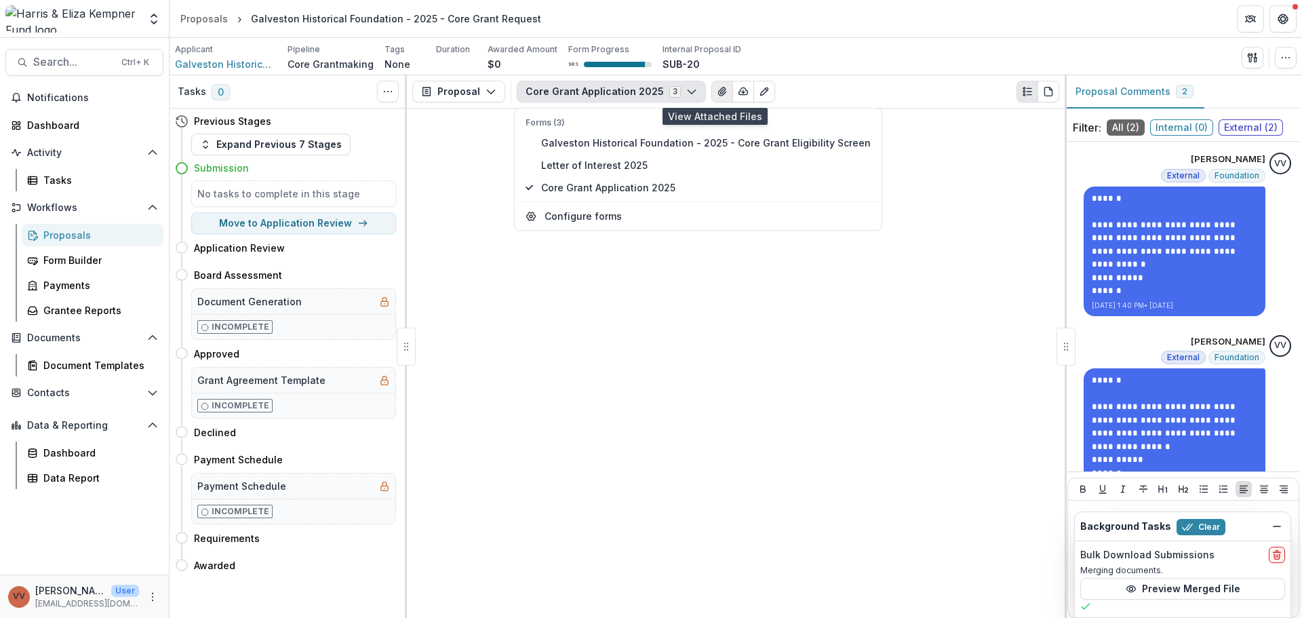
click at [717, 96] on icon "View Attached Files" at bounding box center [722, 91] width 11 height 11
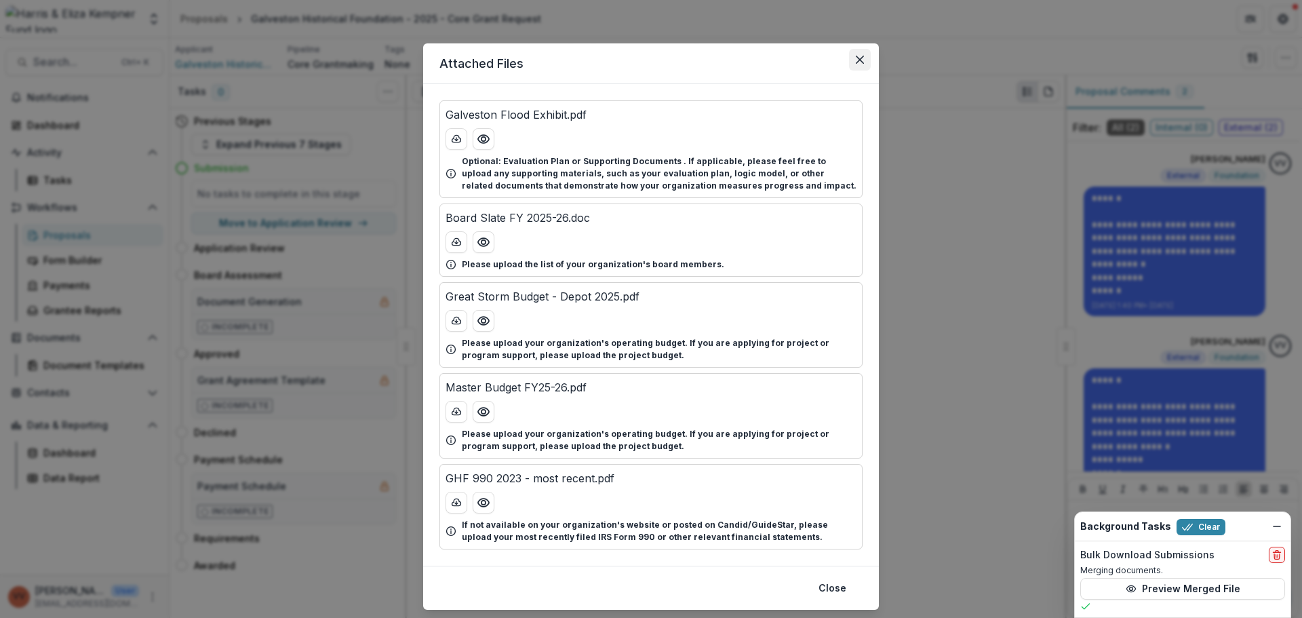
click at [865, 60] on button "Close" at bounding box center [860, 60] width 22 height 22
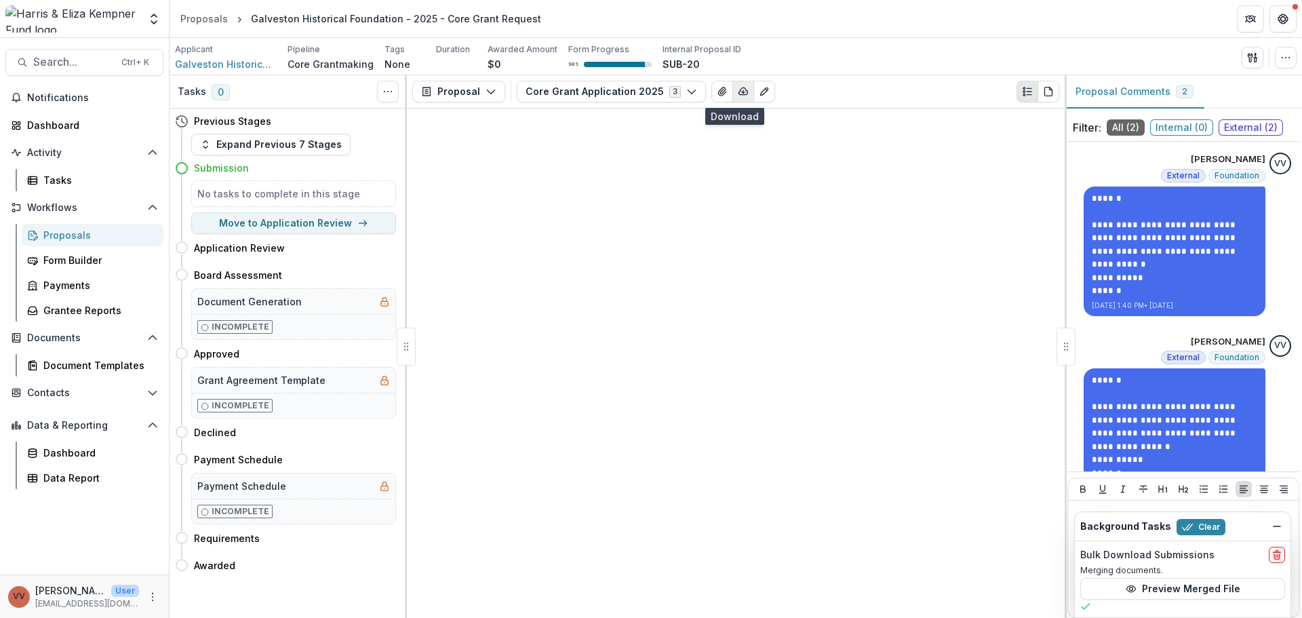
click at [740, 96] on button "button" at bounding box center [743, 92] width 22 height 22
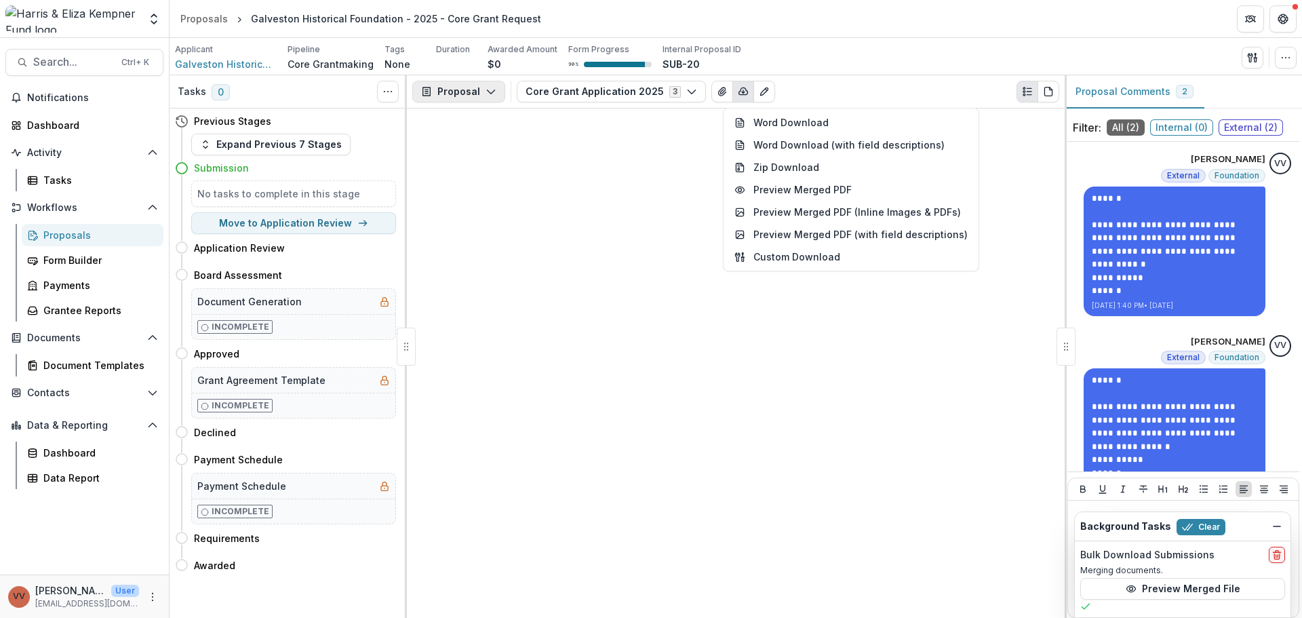
click at [467, 101] on button "Proposal" at bounding box center [458, 92] width 93 height 22
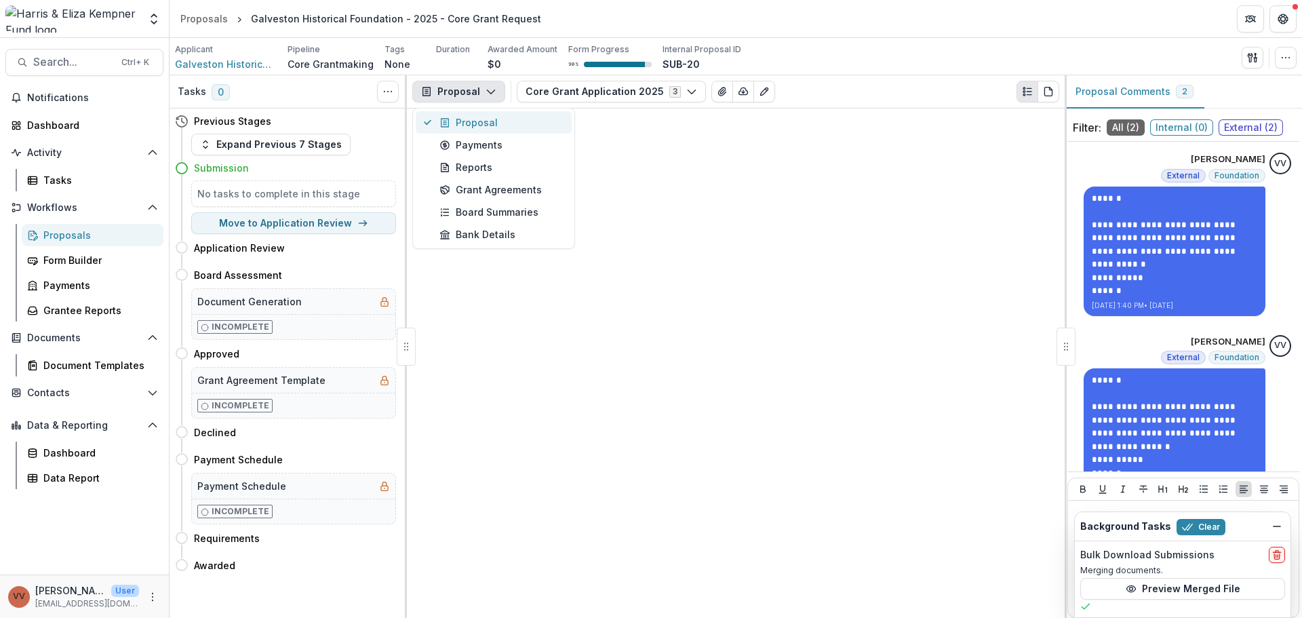
click at [475, 121] on div "Proposal" at bounding box center [501, 122] width 124 height 14
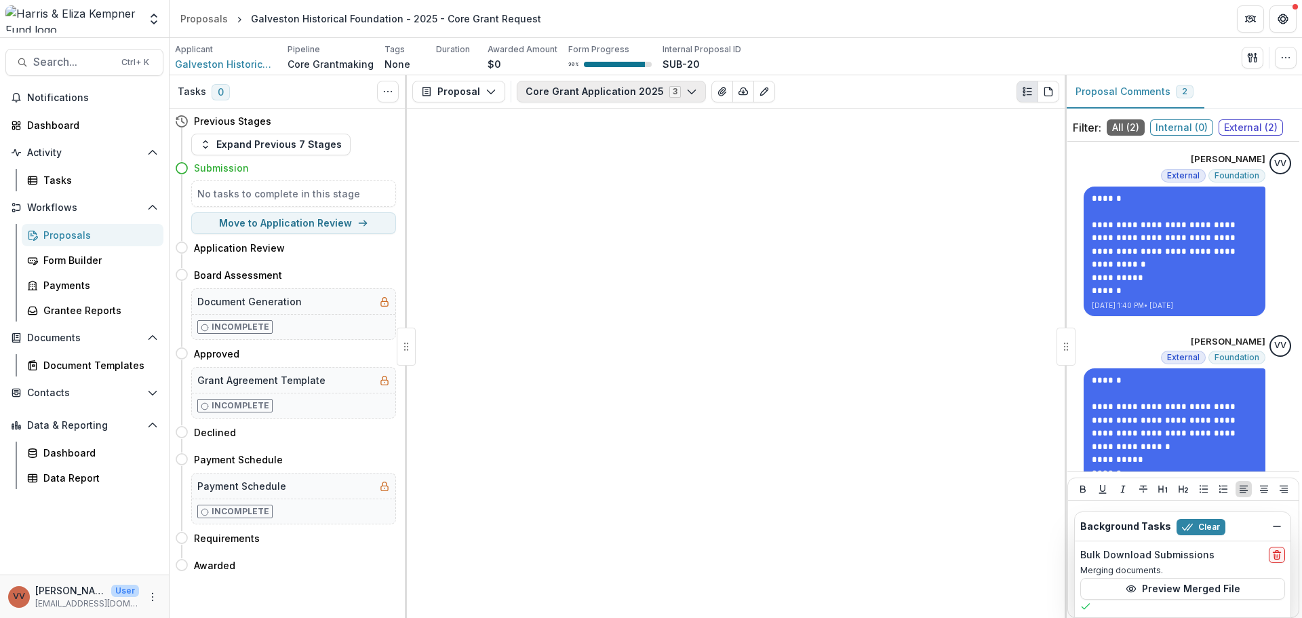
click at [649, 90] on button "Core Grant Application 2025 3" at bounding box center [611, 92] width 189 height 22
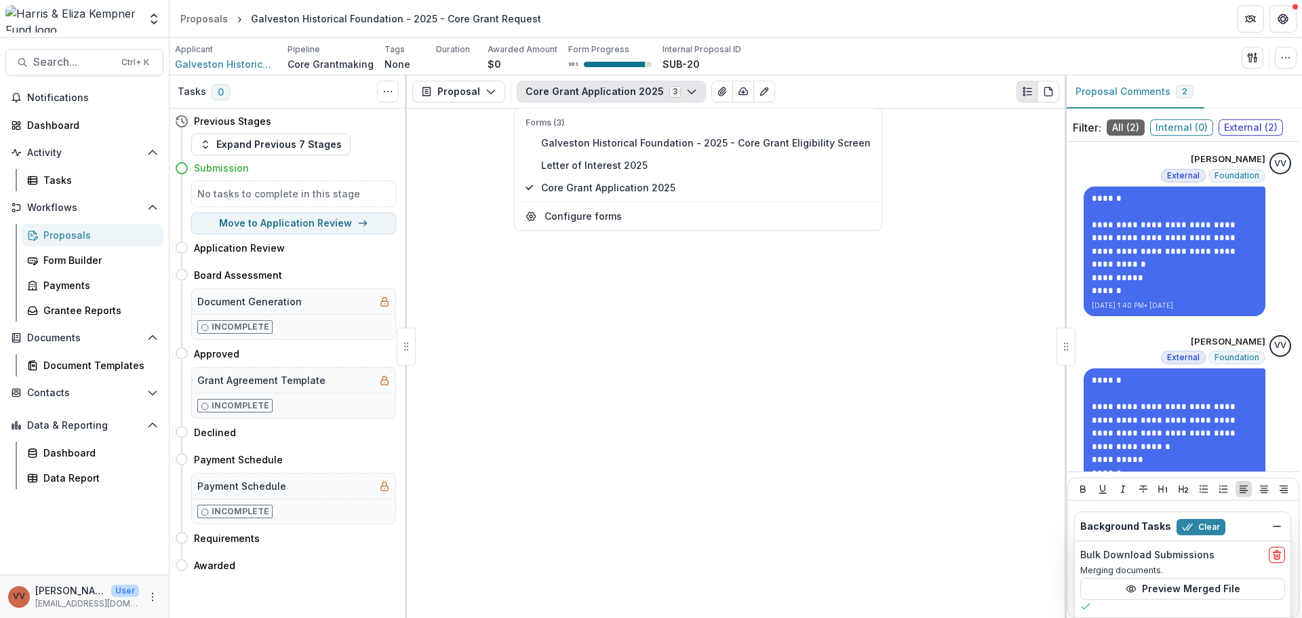
click at [645, 391] on div "Proposal Proposal Payments Reports Grant Agreements Board Summaries Bank Detail…" at bounding box center [736, 346] width 658 height 543
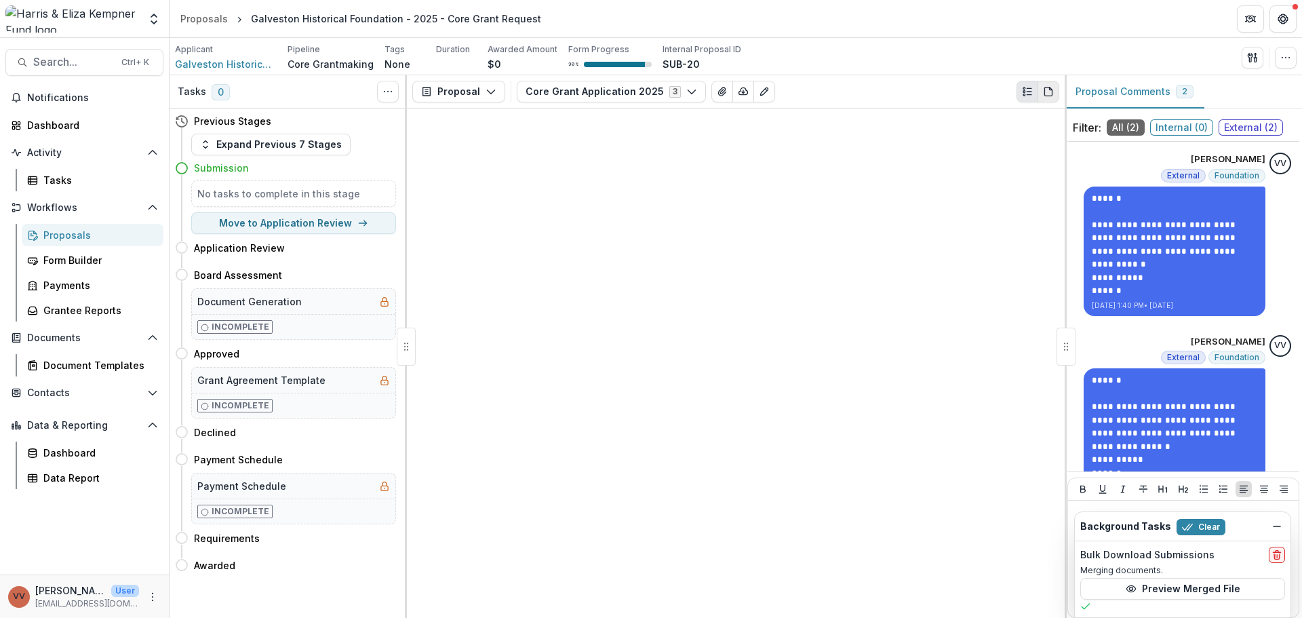
click at [1044, 94] on icon "PDF view" at bounding box center [1047, 91] width 7 height 9
click at [1051, 90] on icon "PDF view" at bounding box center [1047, 91] width 7 height 9
click at [644, 91] on button "Core Grant Application 2025 3" at bounding box center [611, 92] width 189 height 22
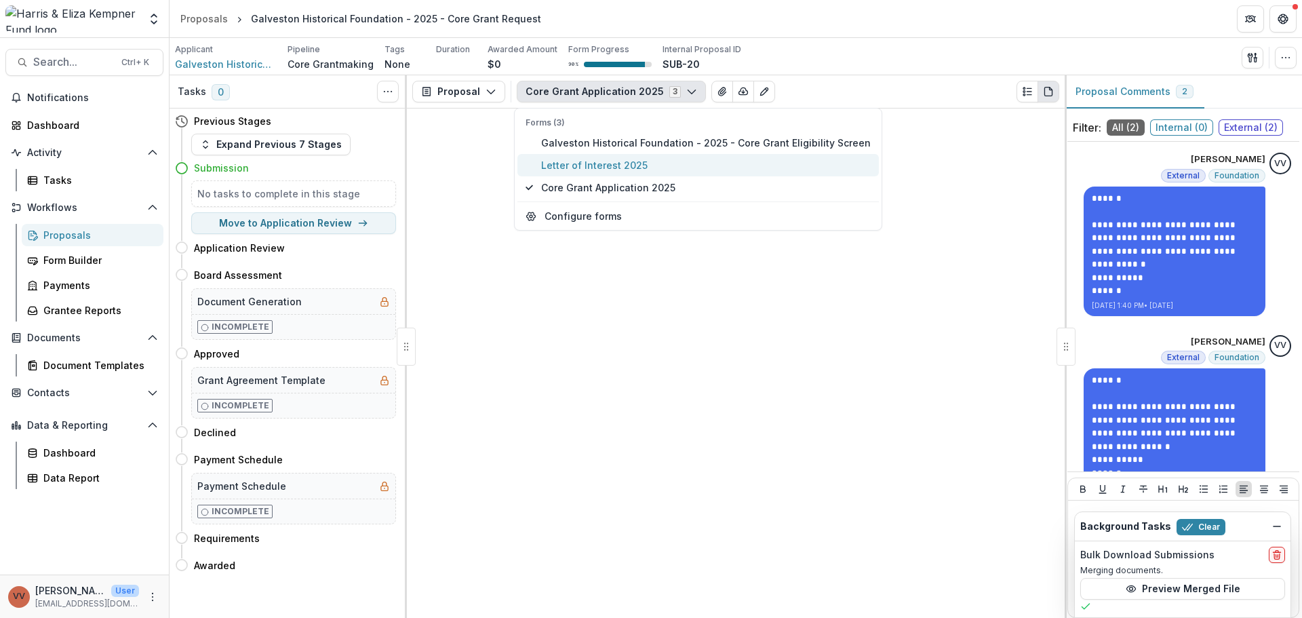
click at [622, 168] on span "Letter of Interest 2025" at bounding box center [706, 165] width 330 height 14
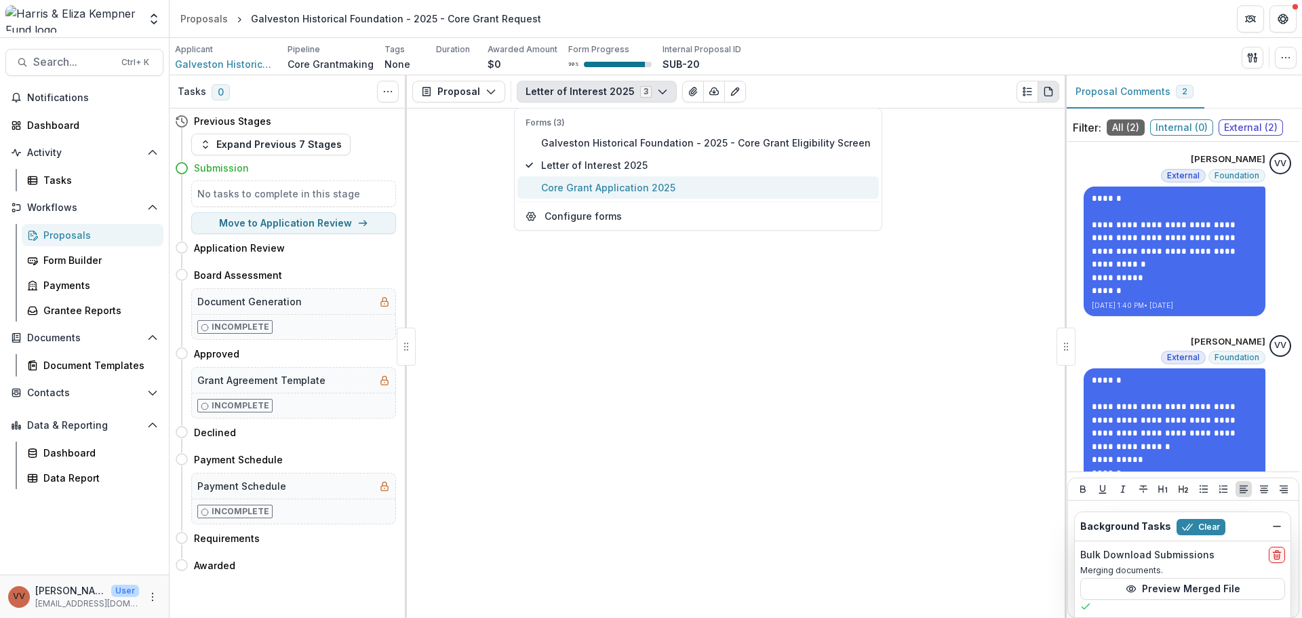
click at [625, 180] on span "Core Grant Application 2025" at bounding box center [706, 187] width 330 height 14
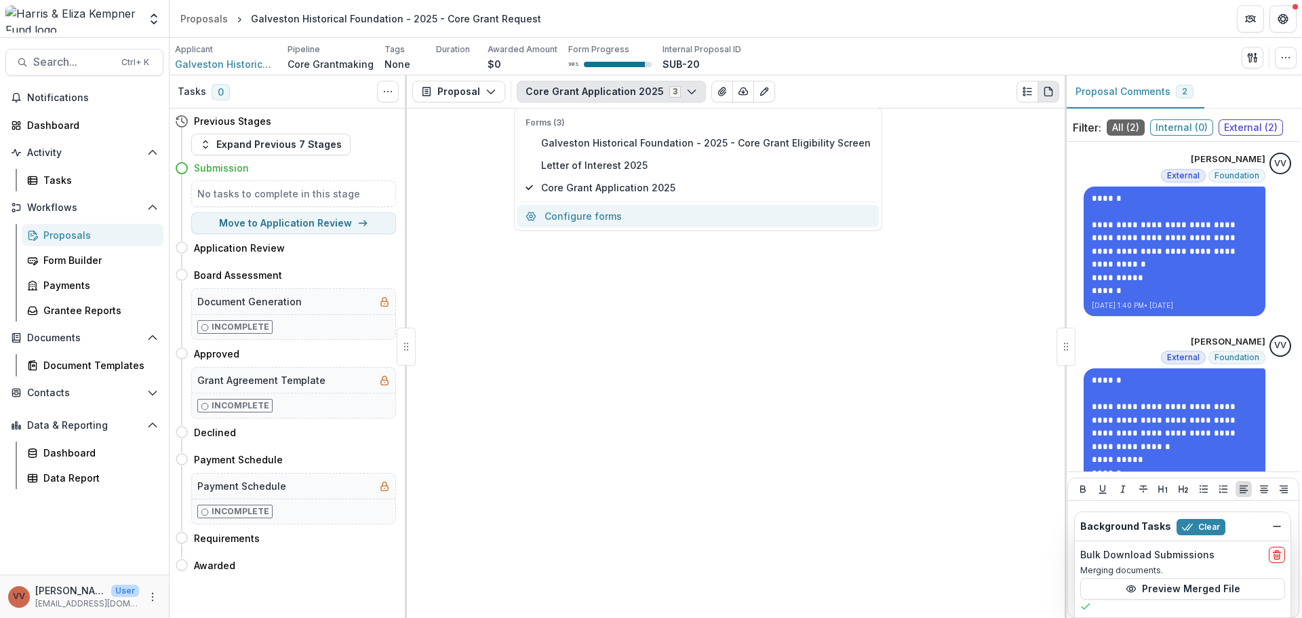
click at [619, 211] on button "Configure forms" at bounding box center [697, 216] width 361 height 22
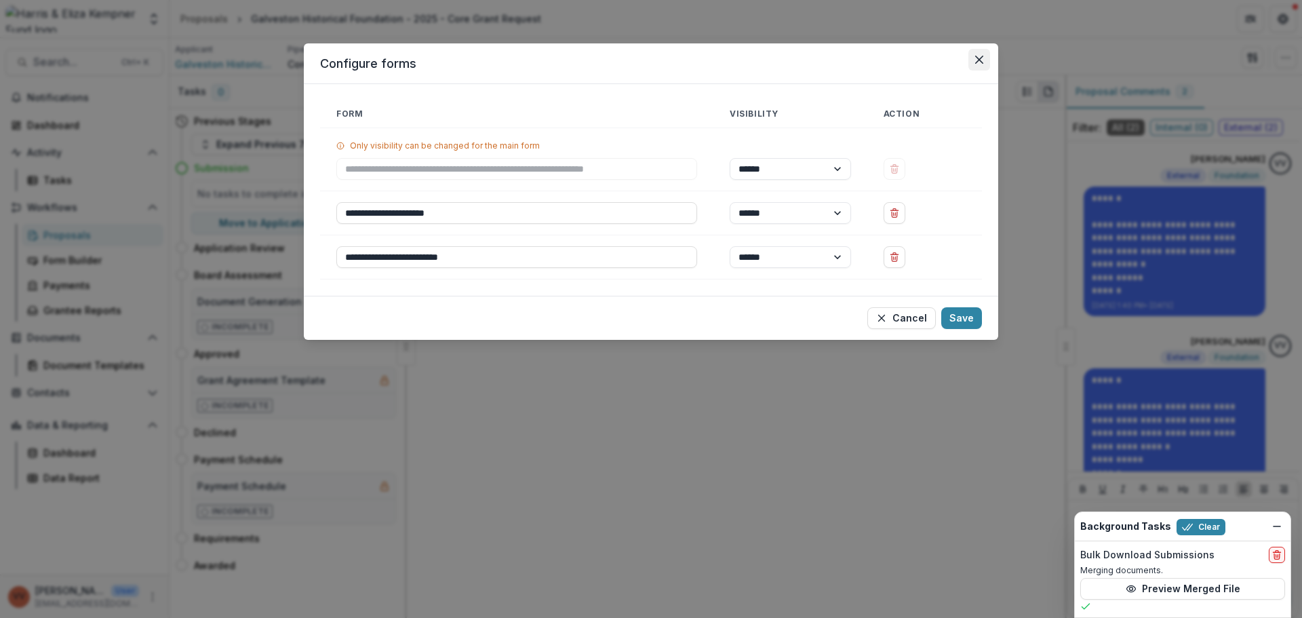
click at [978, 56] on icon "Close" at bounding box center [979, 60] width 8 height 8
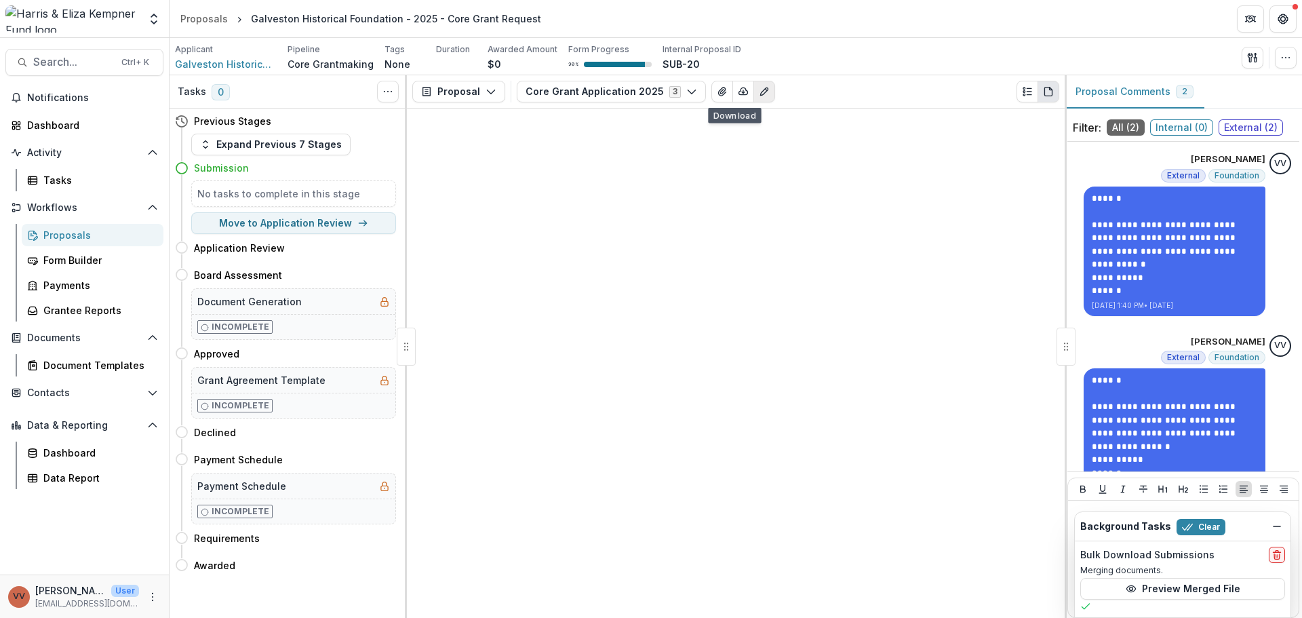
click at [753, 93] on button "Edit as form" at bounding box center [764, 92] width 22 height 22
click at [739, 95] on icon "button" at bounding box center [743, 91] width 9 height 7
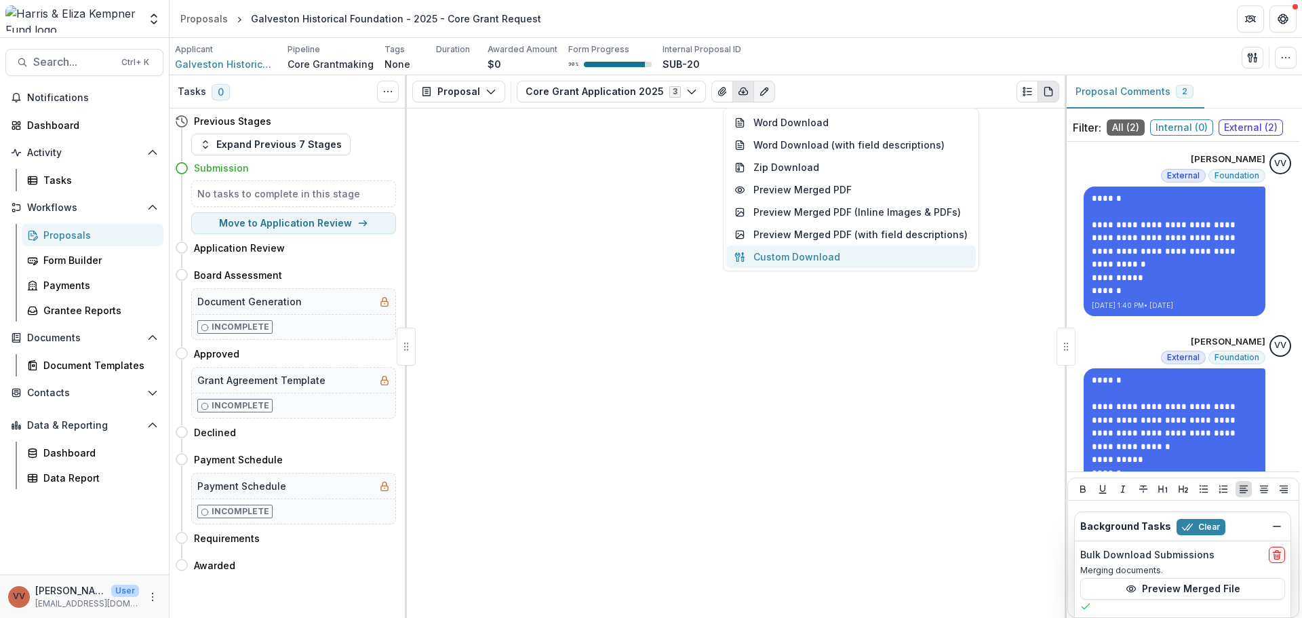
click at [847, 250] on button "Custom Download" at bounding box center [851, 257] width 250 height 22
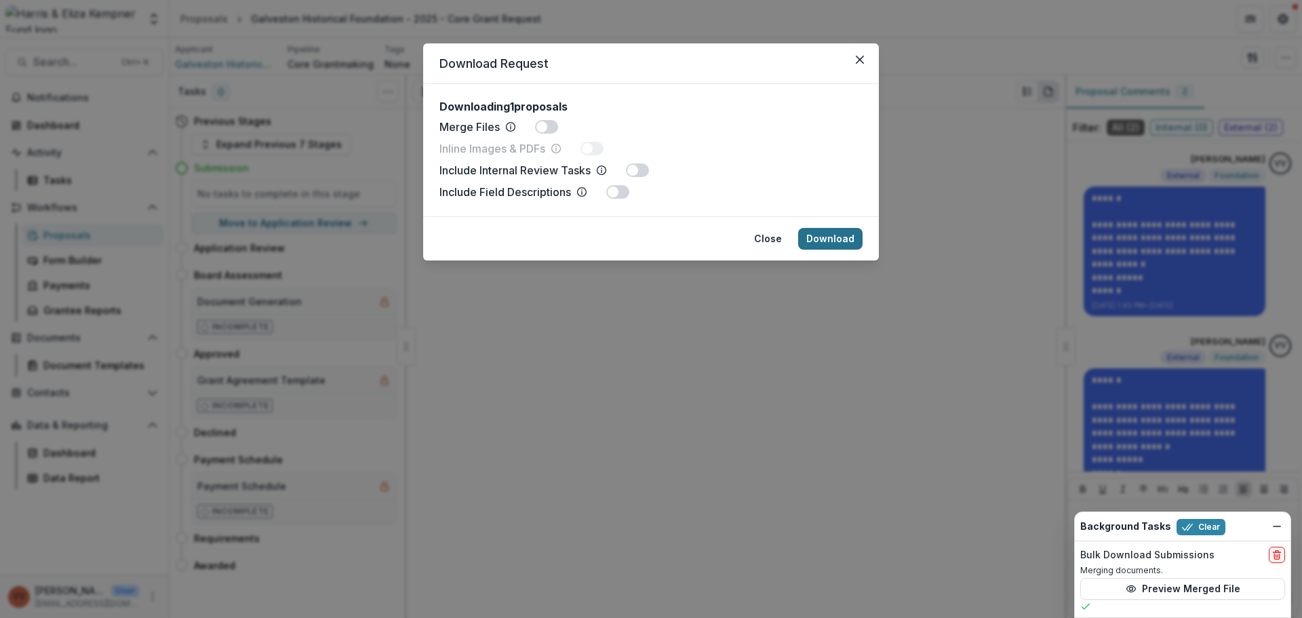
click at [813, 232] on button "Download" at bounding box center [830, 239] width 64 height 22
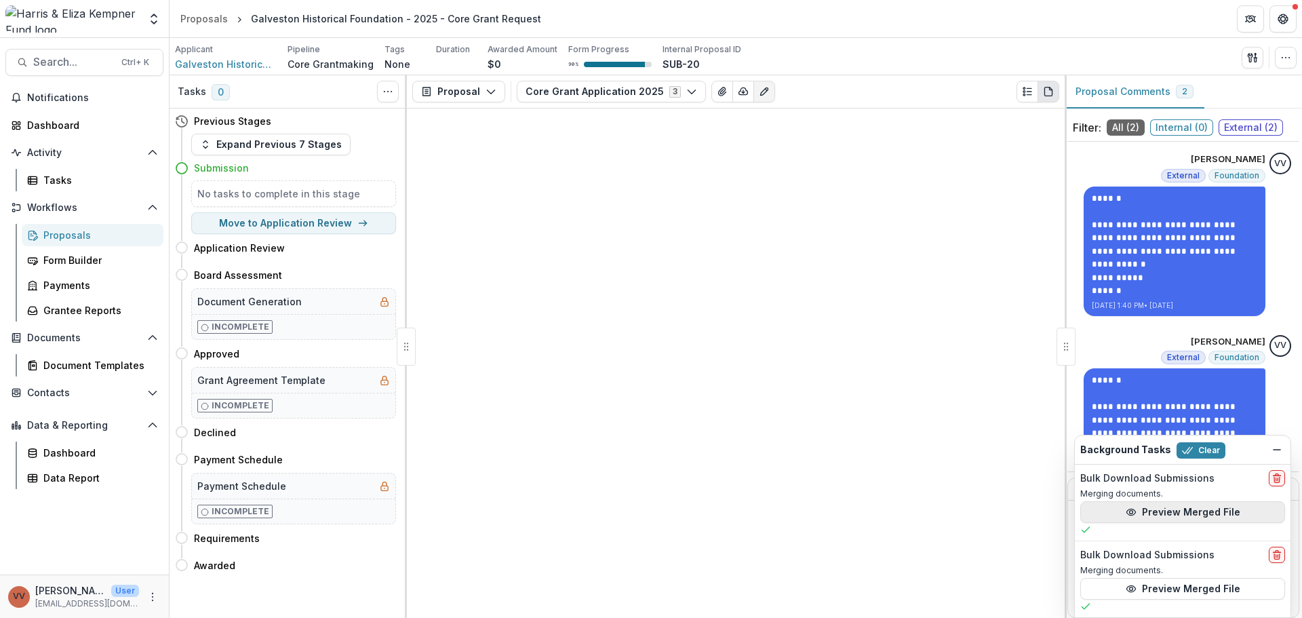
click at [1178, 508] on button "Preview Merged File" at bounding box center [1182, 512] width 205 height 22
click at [1178, 585] on button "Preview Merged File" at bounding box center [1182, 589] width 205 height 22
